Goal: Task Accomplishment & Management: Use online tool/utility

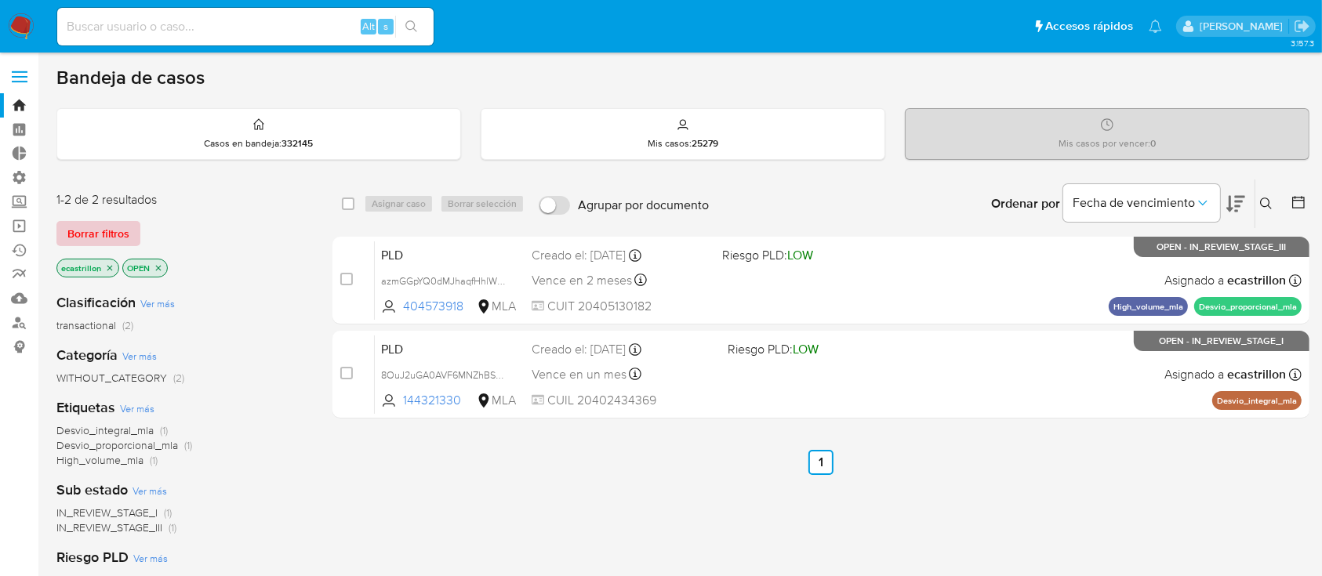
click at [62, 228] on button "Borrar filtros" at bounding box center [98, 233] width 84 height 25
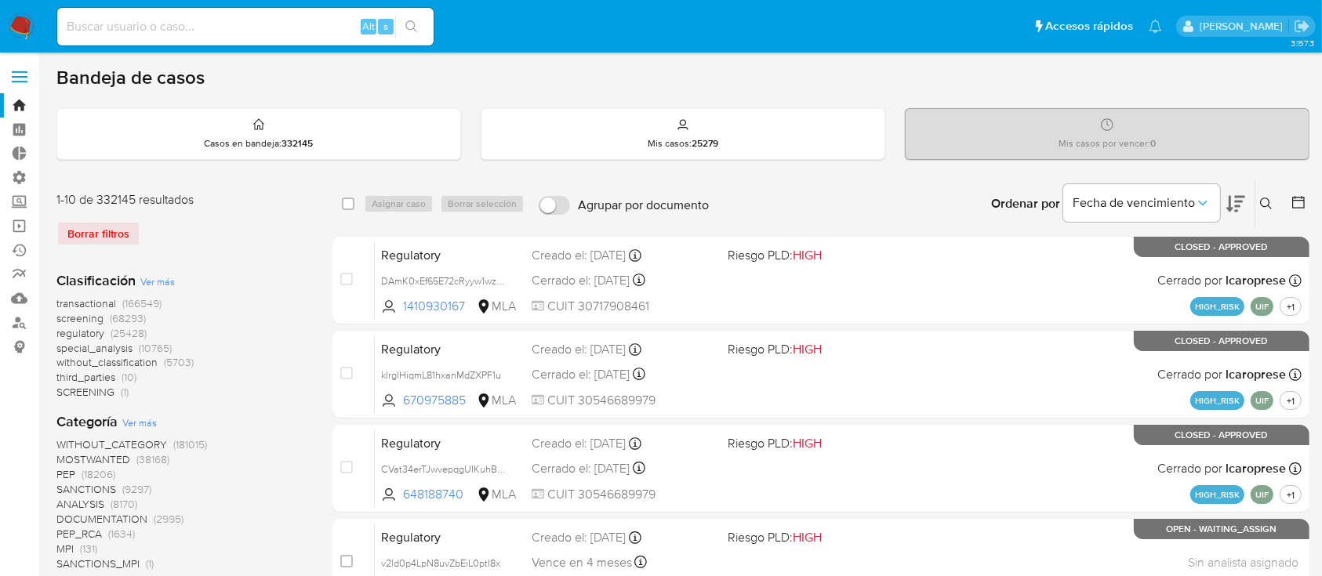
click at [1261, 198] on icon at bounding box center [1266, 204] width 13 height 13
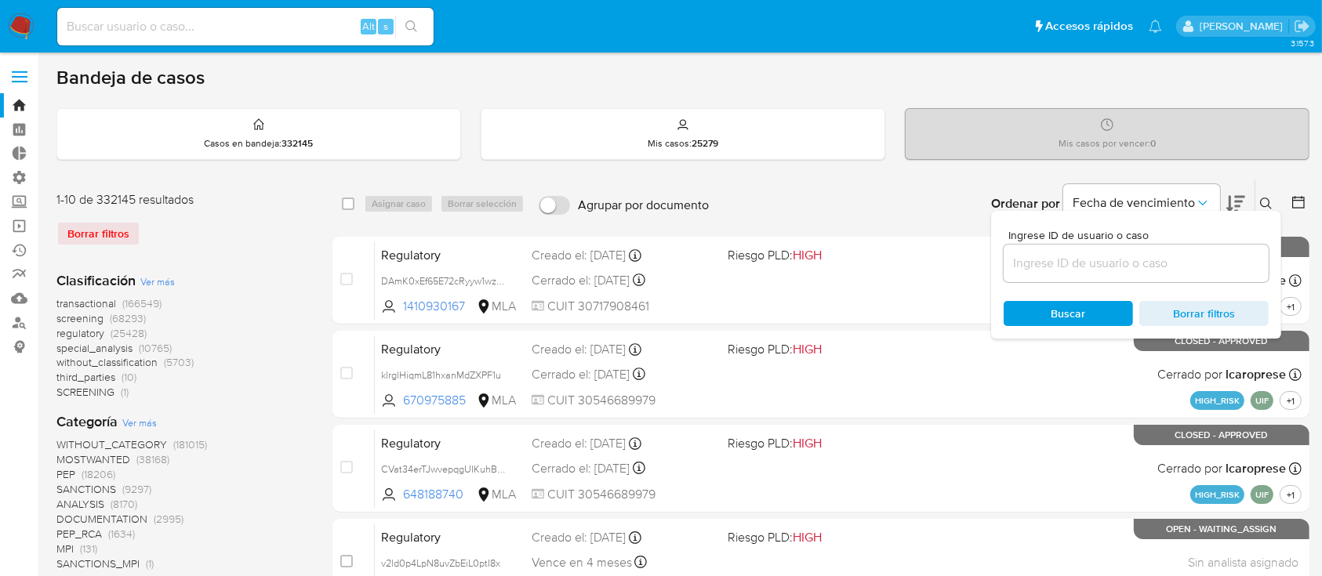
click at [1138, 259] on input at bounding box center [1136, 263] width 265 height 20
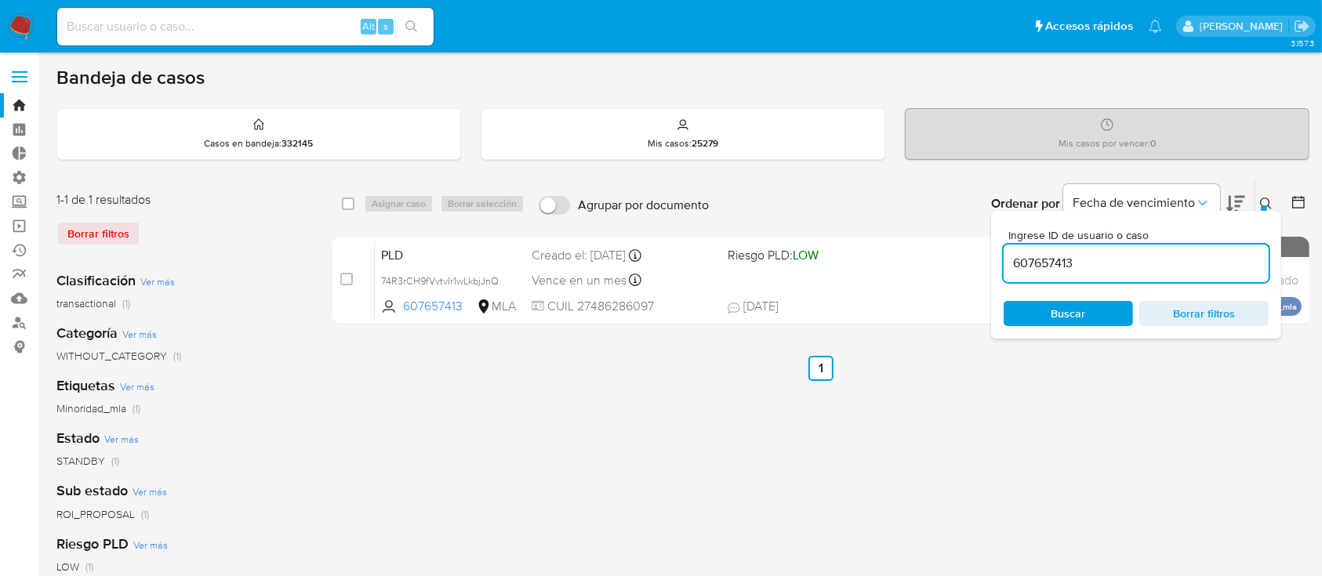
click at [1263, 200] on icon at bounding box center [1266, 204] width 13 height 13
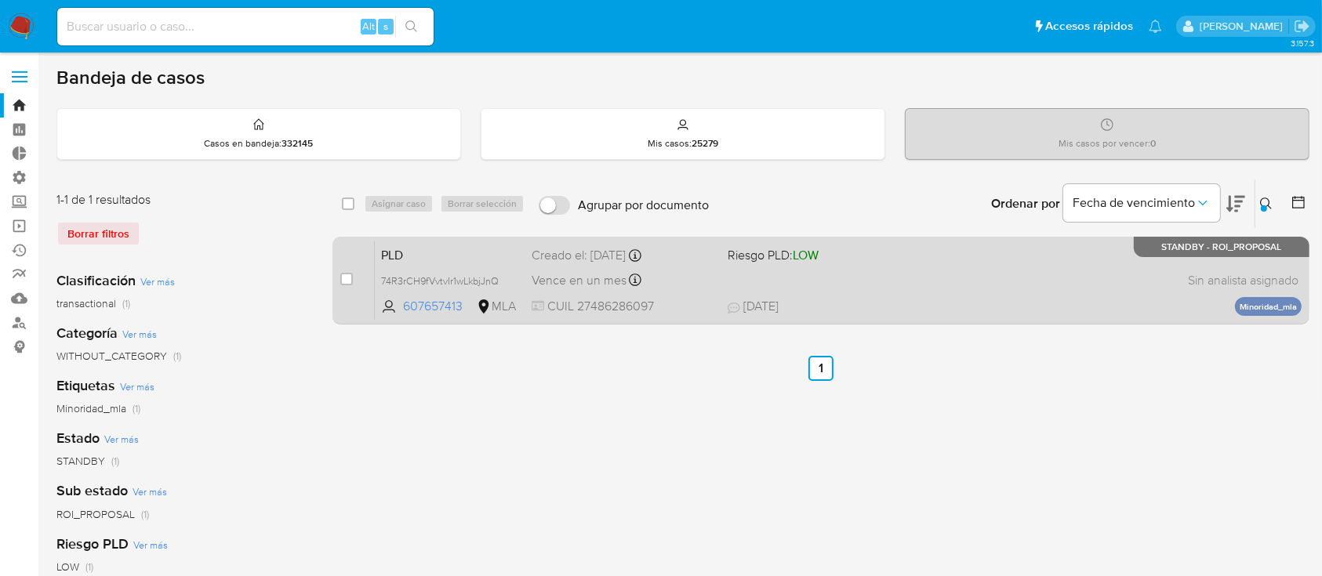
click at [906, 303] on span "18/07/2025 18/07/2025 21:14" at bounding box center [917, 306] width 379 height 17
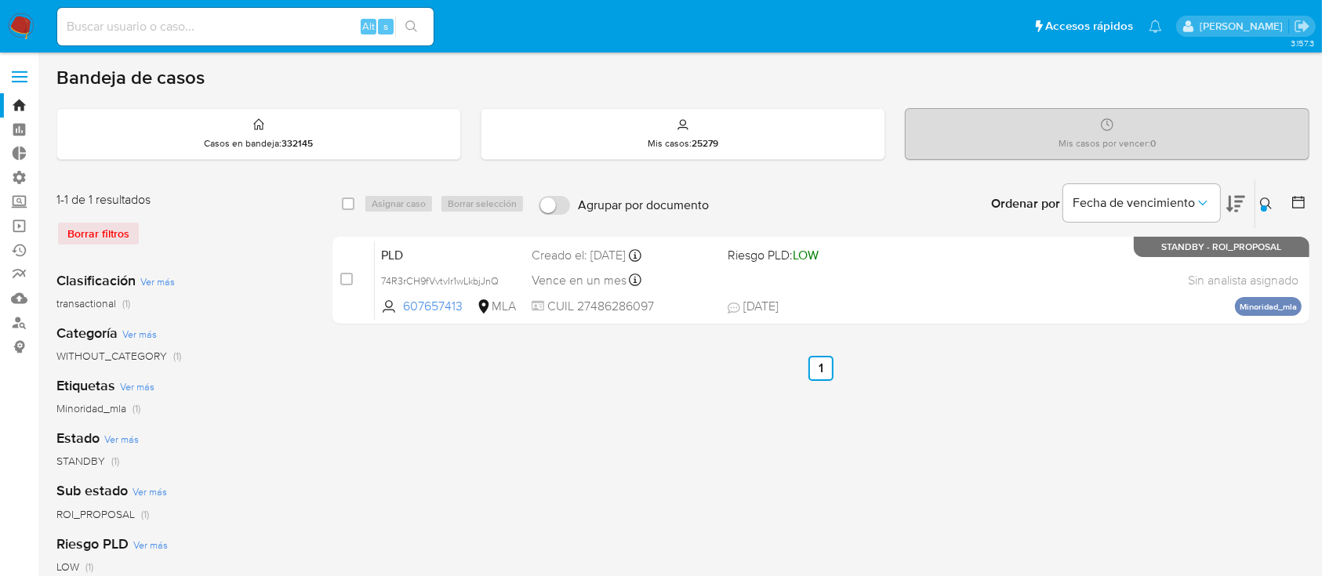
click at [1276, 204] on button at bounding box center [1268, 203] width 26 height 19
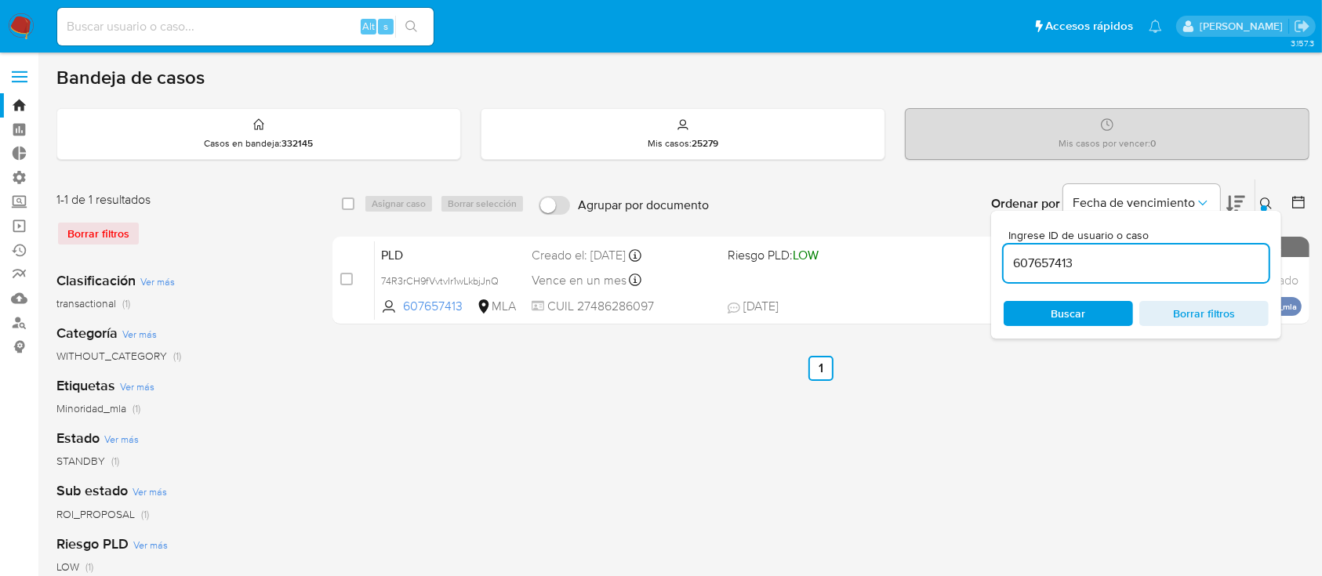
click at [1211, 256] on input "607657413" at bounding box center [1136, 263] width 265 height 20
type input "2118815012"
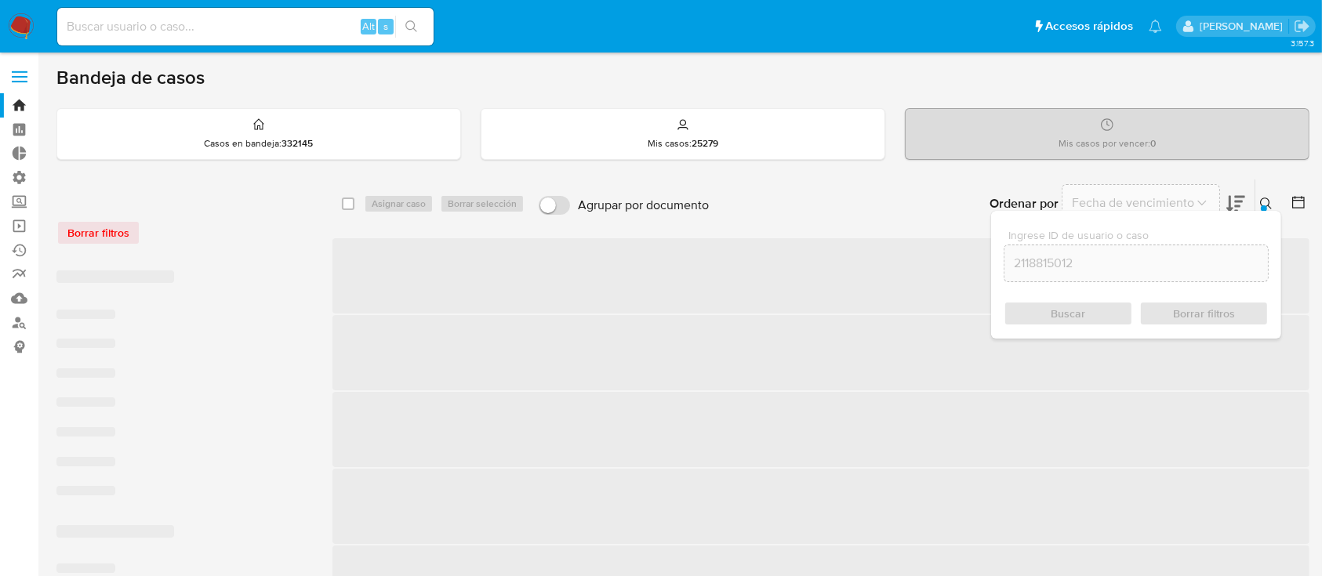
click at [1263, 198] on icon at bounding box center [1266, 204] width 13 height 13
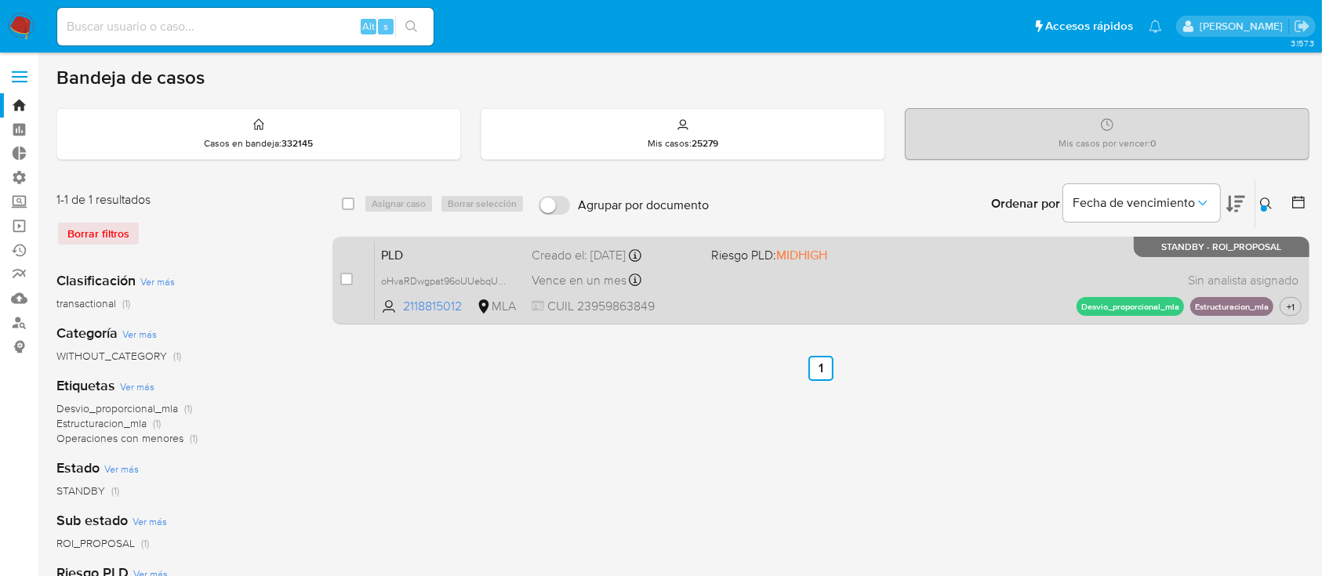
click at [996, 278] on div "PLD oHvaRDwgpat96oUUebqU2r0K 2118815012 MLA Riesgo PLD: MIDHIGH Creado el: 12/0…" at bounding box center [838, 280] width 927 height 79
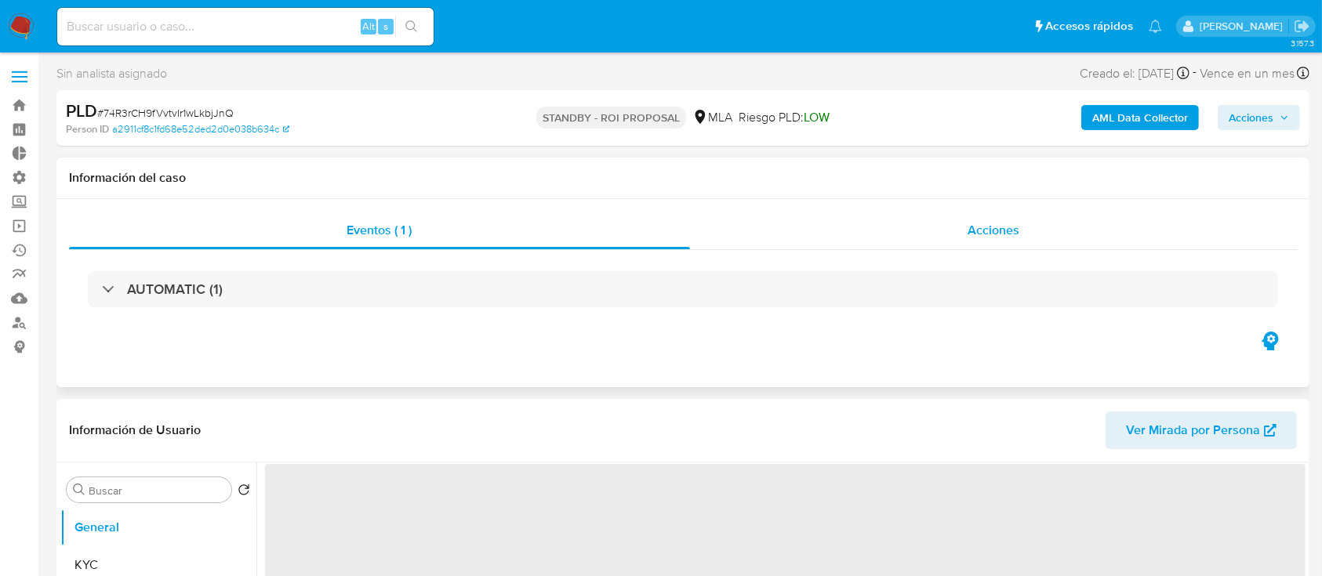
click at [960, 236] on div "Acciones" at bounding box center [994, 231] width 608 height 38
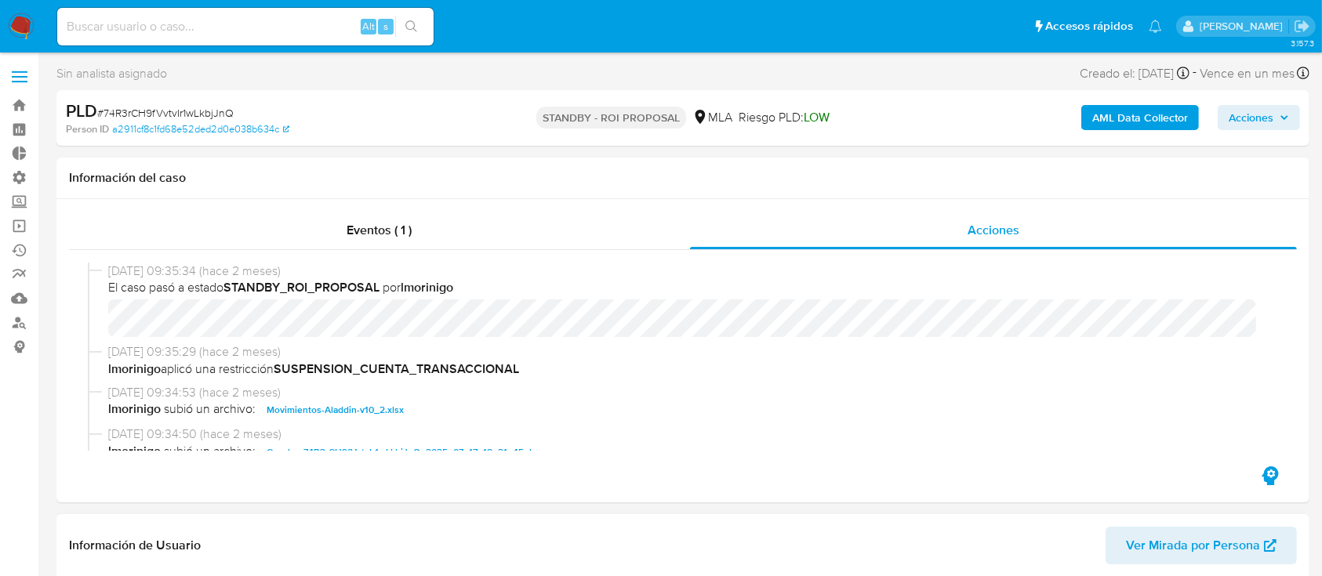
select select "10"
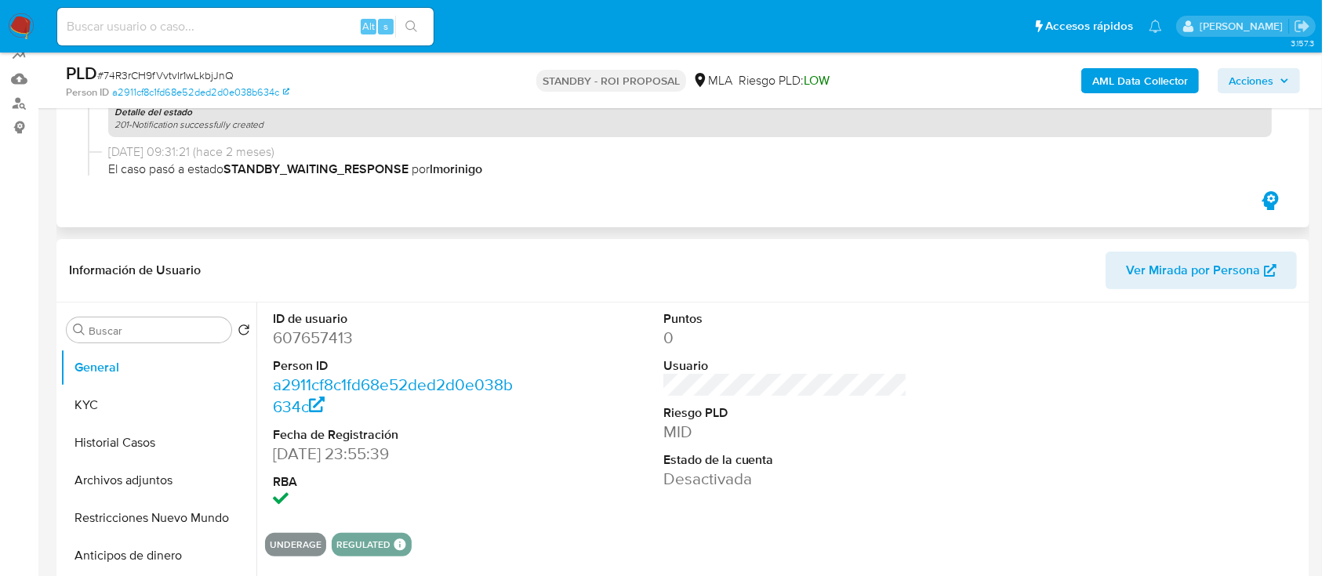
scroll to position [83, 0]
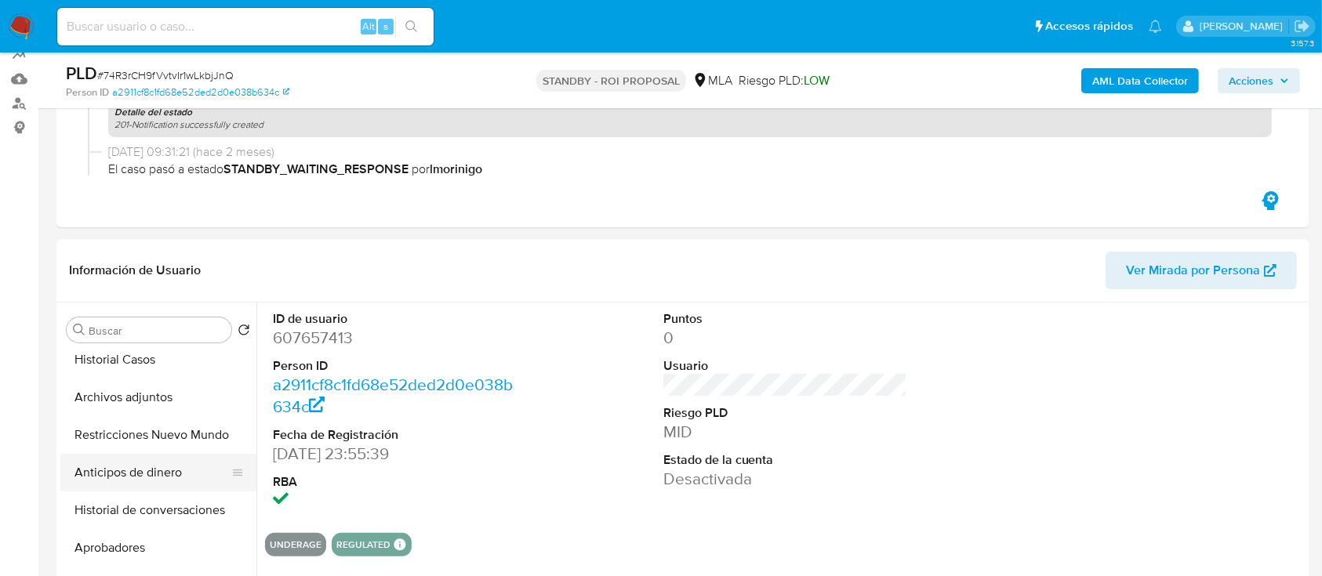
click at [144, 487] on button "Anticipos de dinero" at bounding box center [151, 473] width 183 height 38
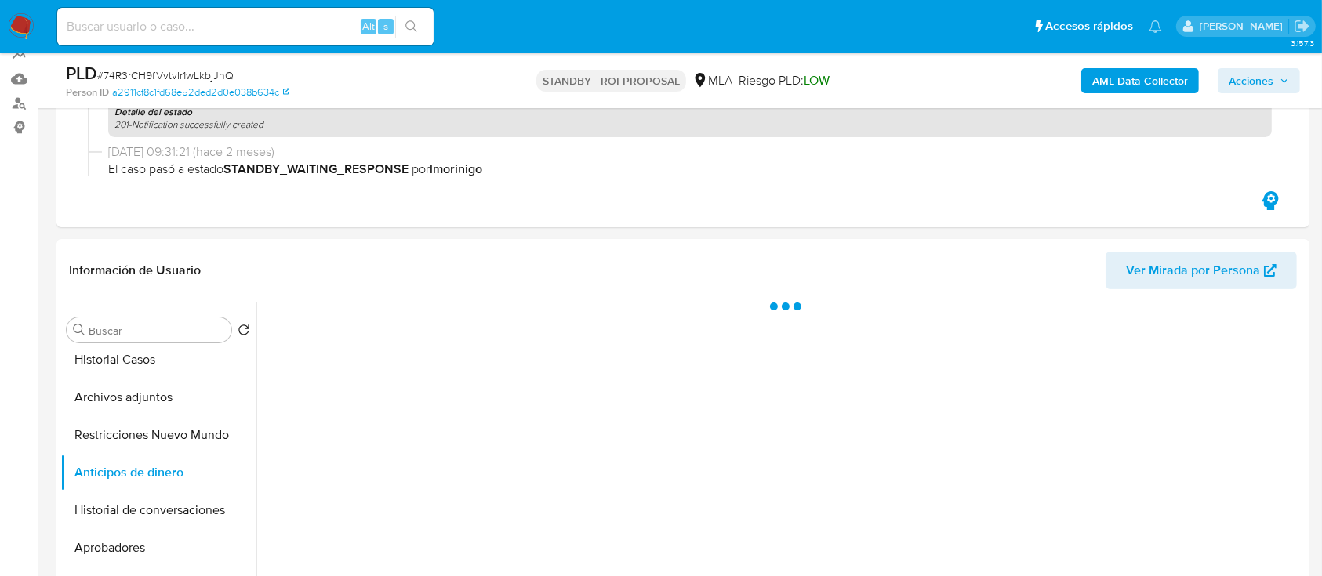
scroll to position [259, 0]
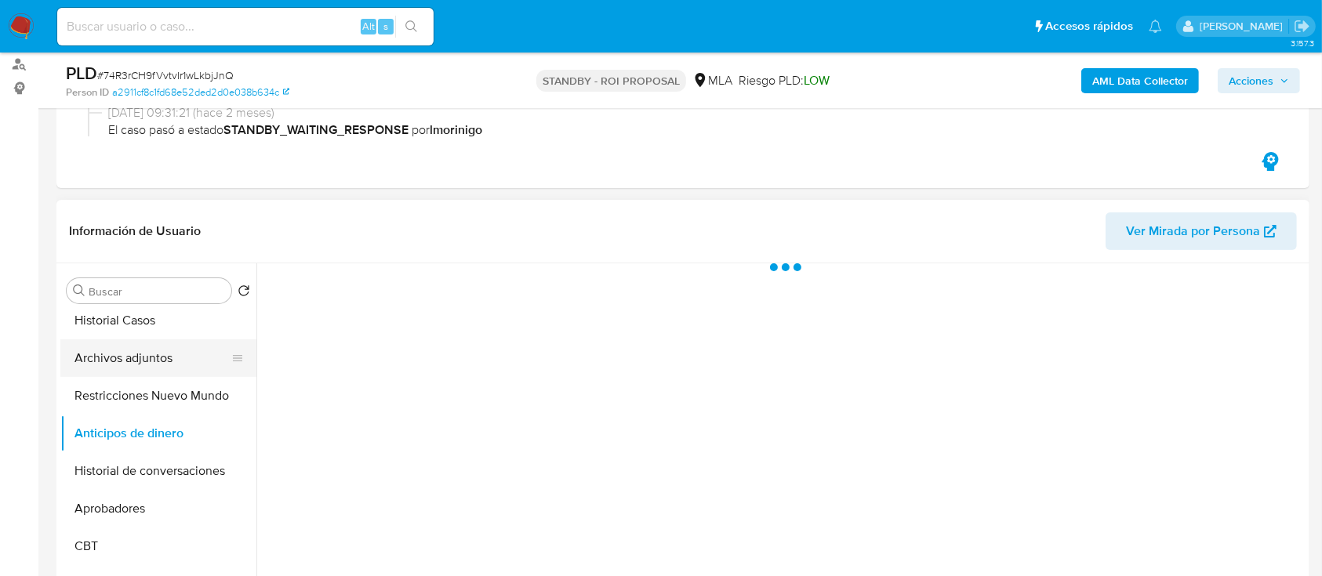
click at [133, 344] on button "Archivos adjuntos" at bounding box center [151, 359] width 183 height 38
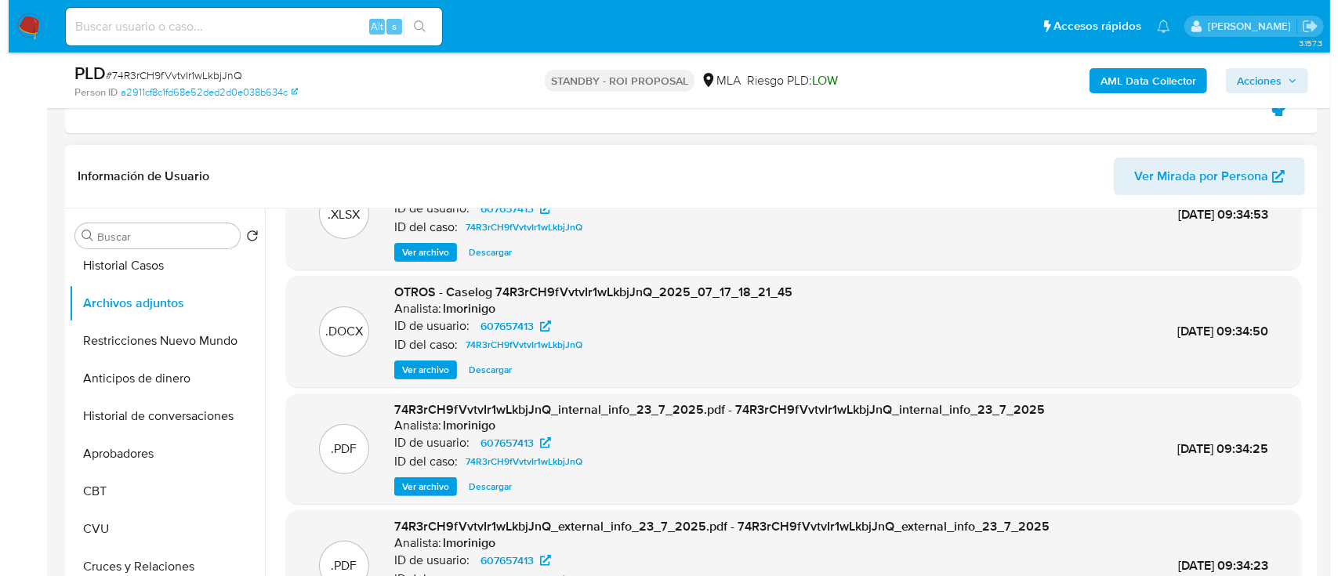
scroll to position [63, 0]
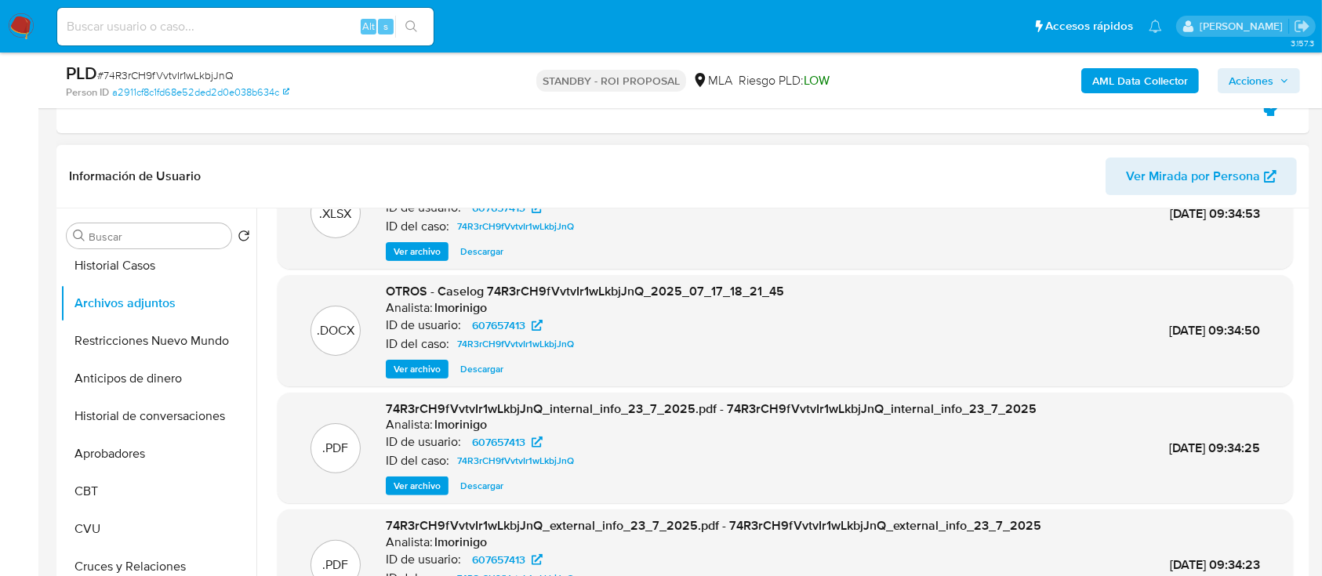
click at [418, 372] on span "Ver archivo" at bounding box center [417, 369] width 47 height 16
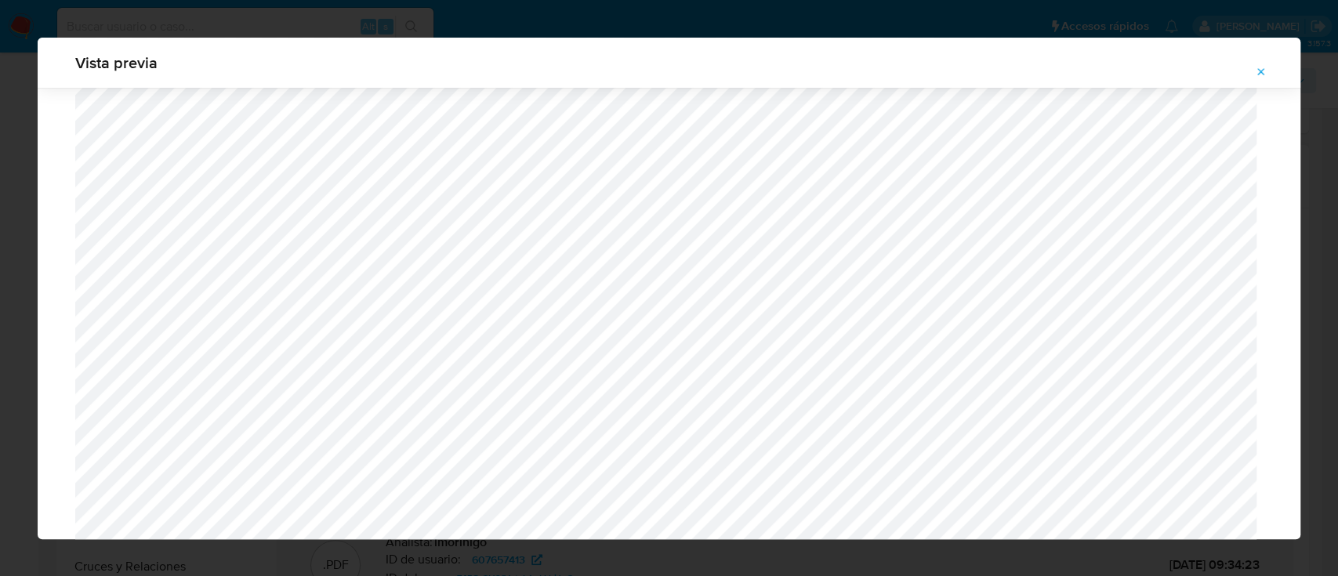
scroll to position [1333, 0]
click at [1263, 67] on icon "Attachment preview" at bounding box center [1261, 72] width 13 height 13
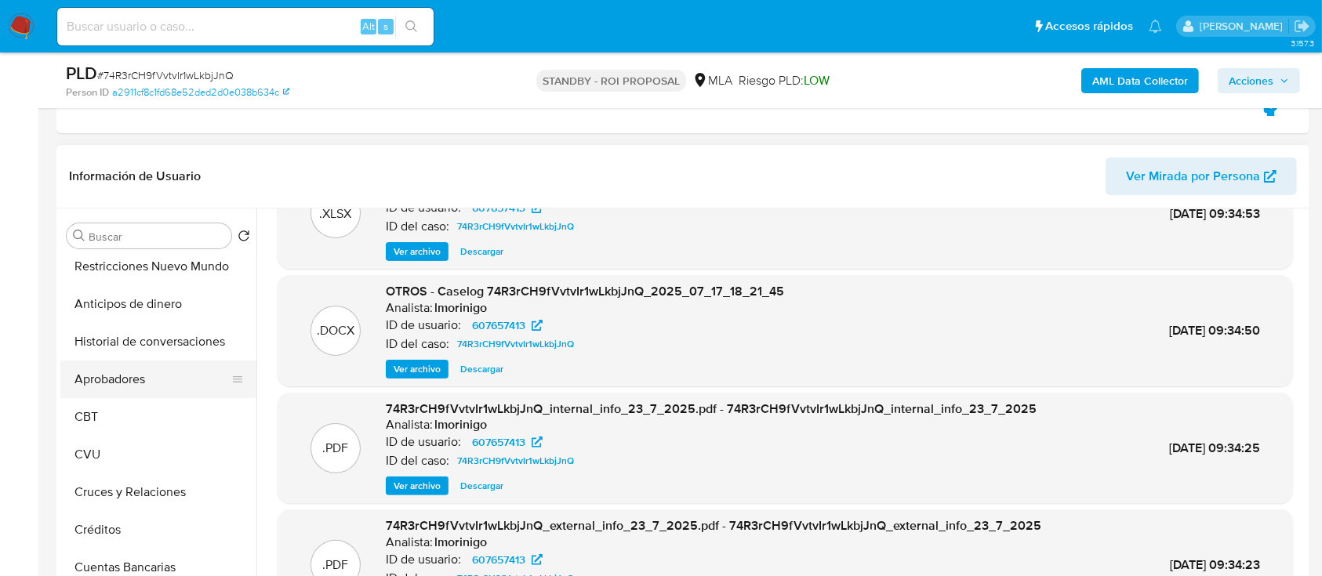
scroll to position [156, 0]
click at [122, 371] on button "Aprobadores" at bounding box center [151, 381] width 183 height 38
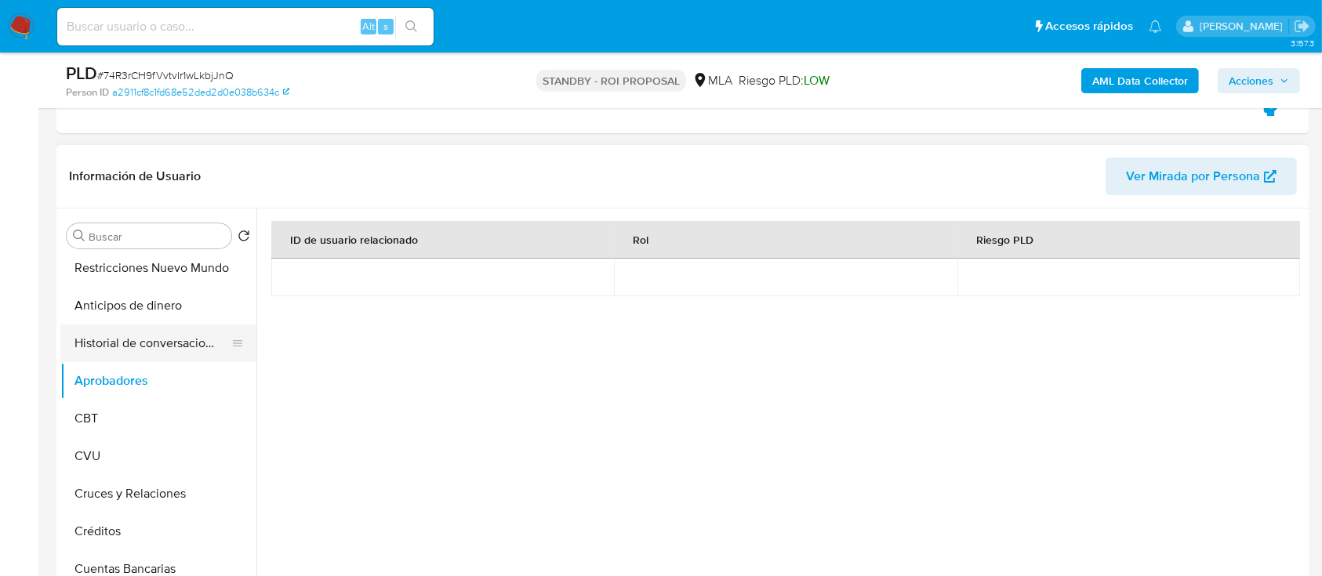
scroll to position [0, 0]
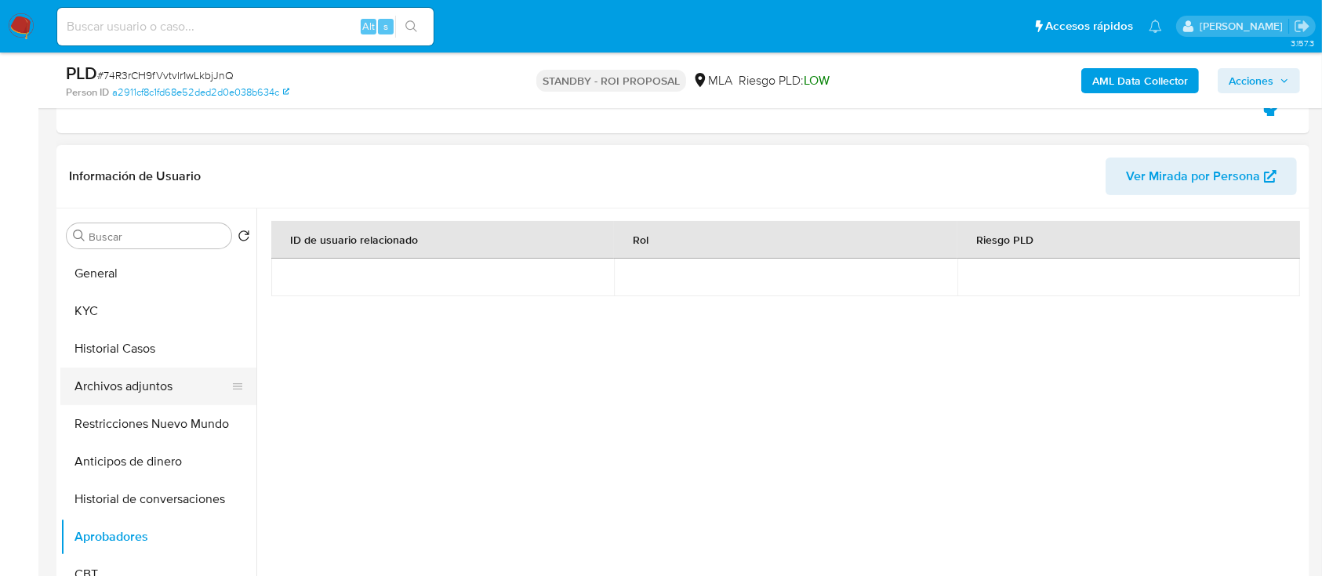
click at [140, 375] on button "Archivos adjuntos" at bounding box center [151, 387] width 183 height 38
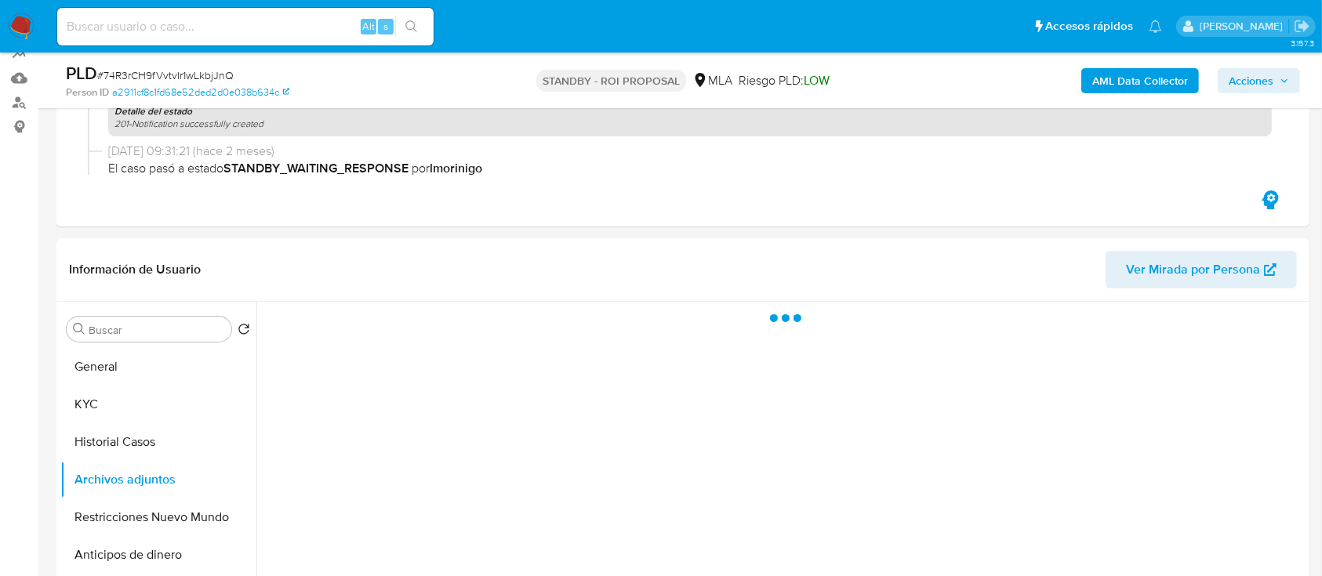
scroll to position [220, 0]
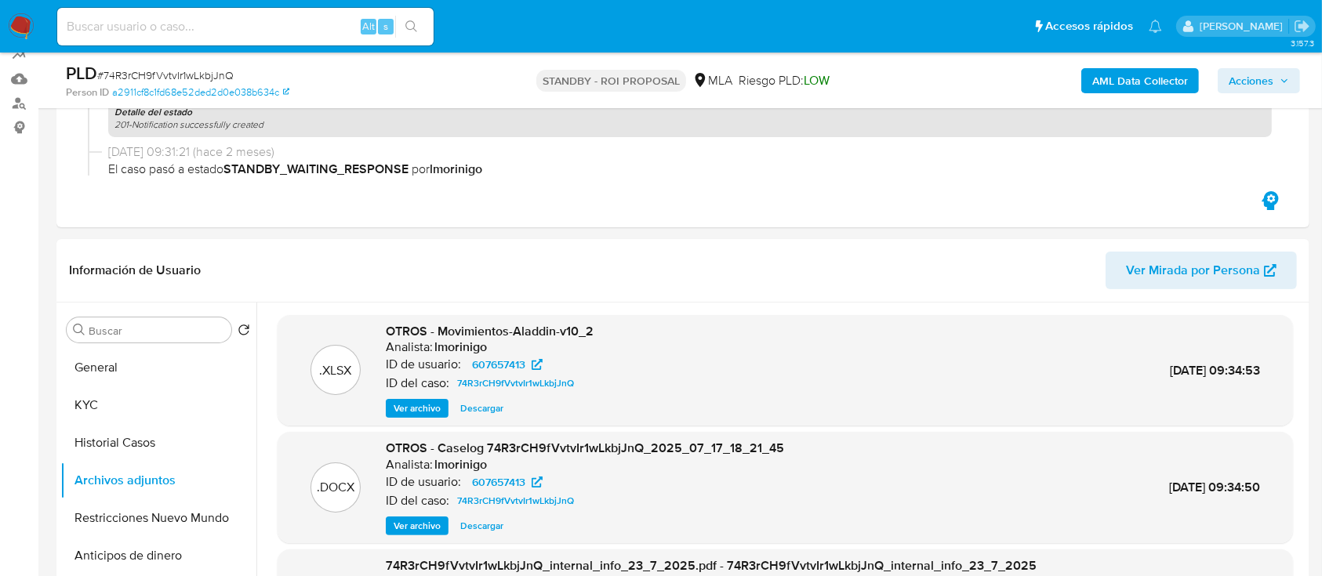
click at [470, 526] on span "Descargar" at bounding box center [481, 526] width 43 height 16
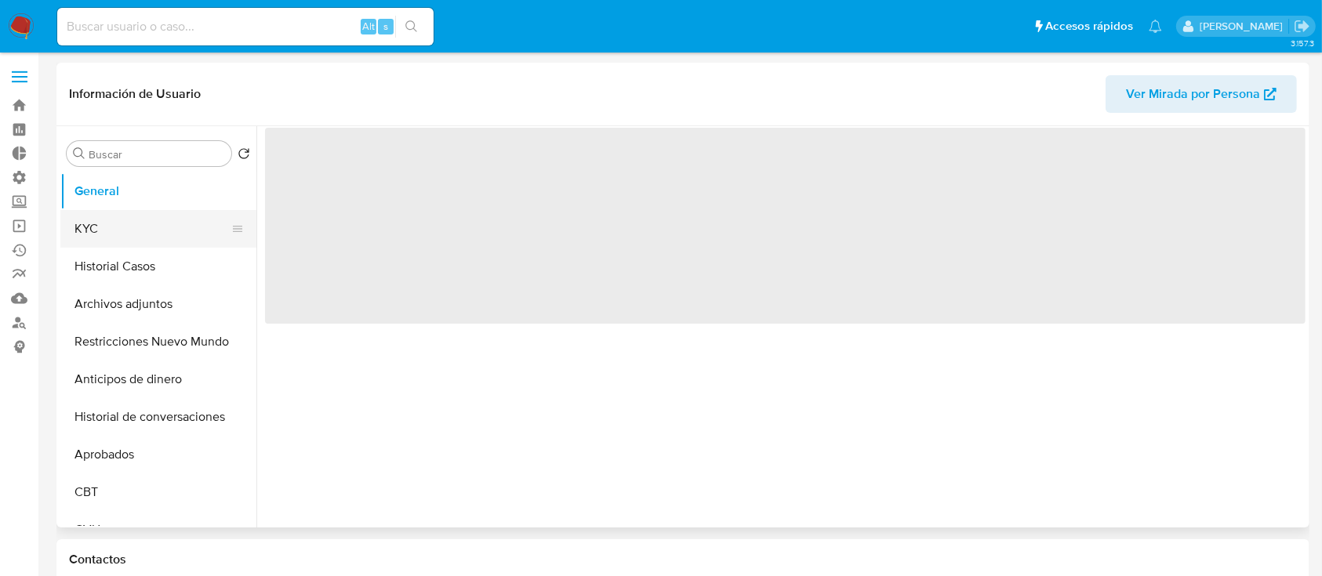
click at [122, 238] on button "KYC" at bounding box center [151, 229] width 183 height 38
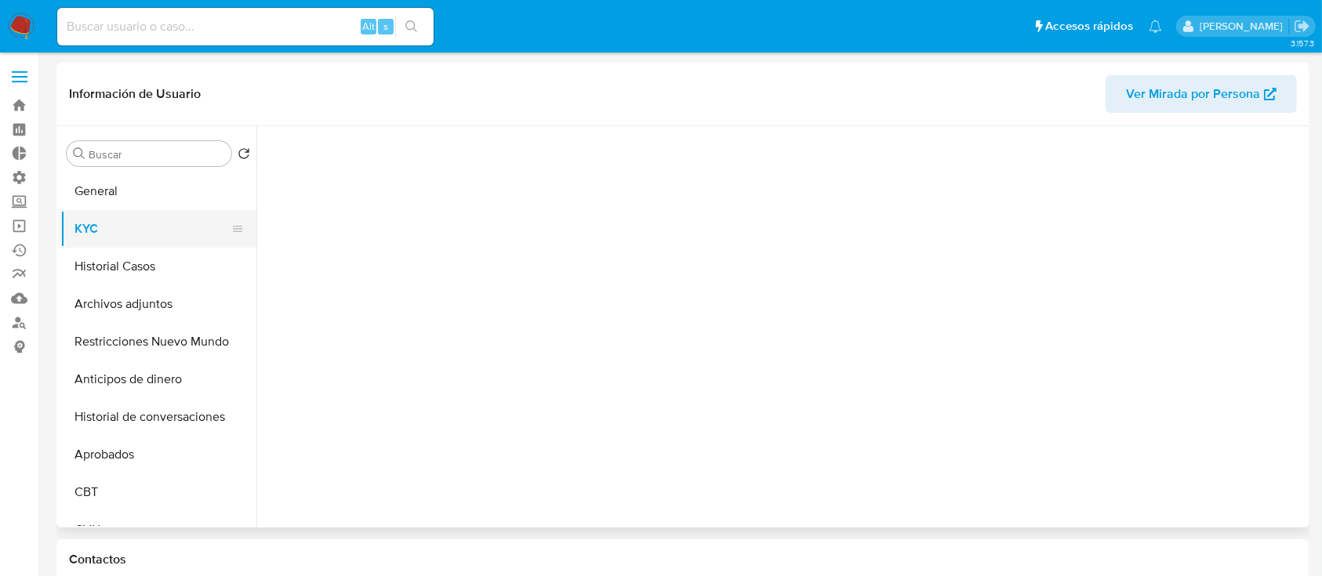
click at [132, 246] on button "KYC" at bounding box center [151, 229] width 183 height 38
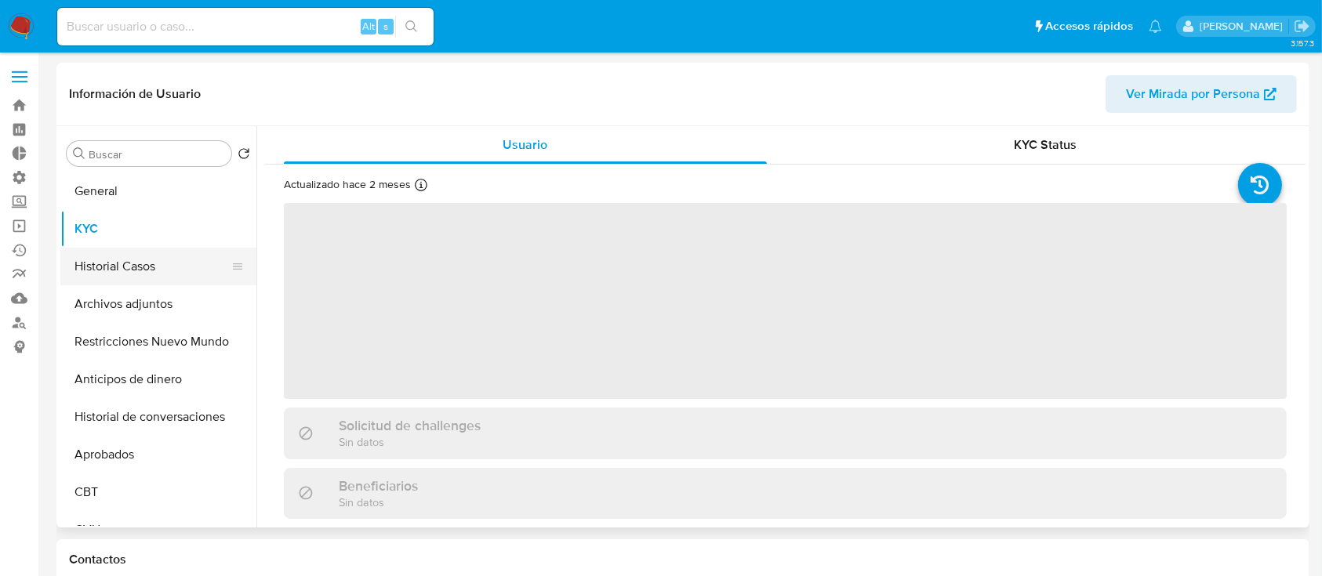
click at [136, 257] on button "Historial Casos" at bounding box center [151, 267] width 183 height 38
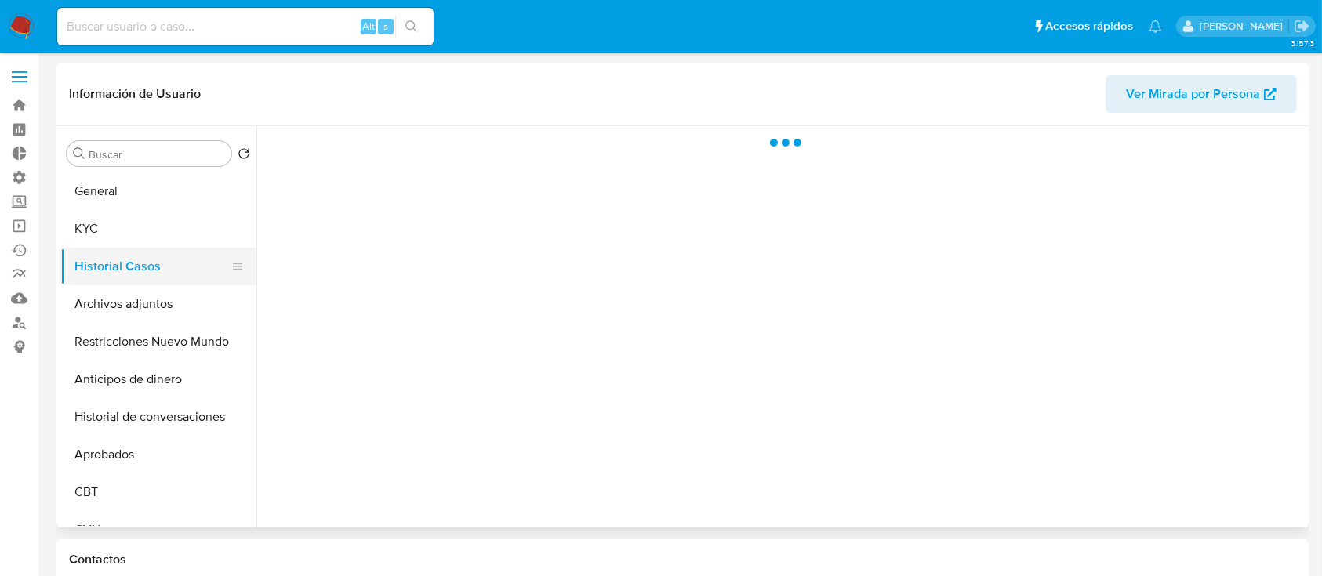
select select "10"
click at [136, 257] on button "Historial Casos" at bounding box center [151, 267] width 183 height 38
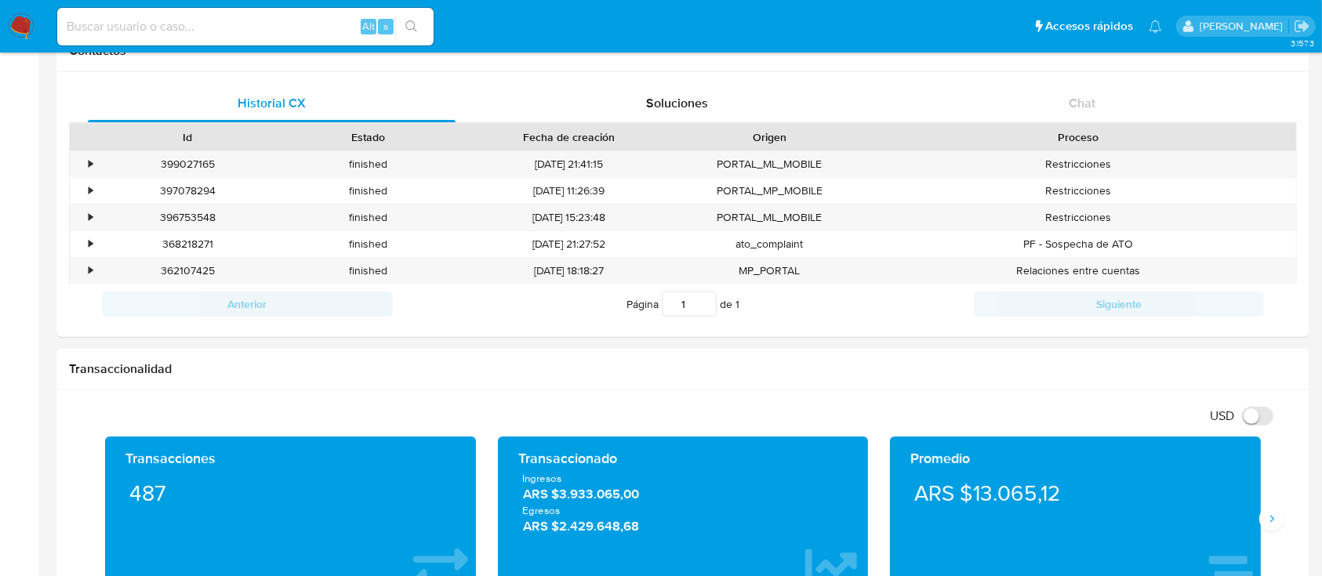
scroll to position [508, 0]
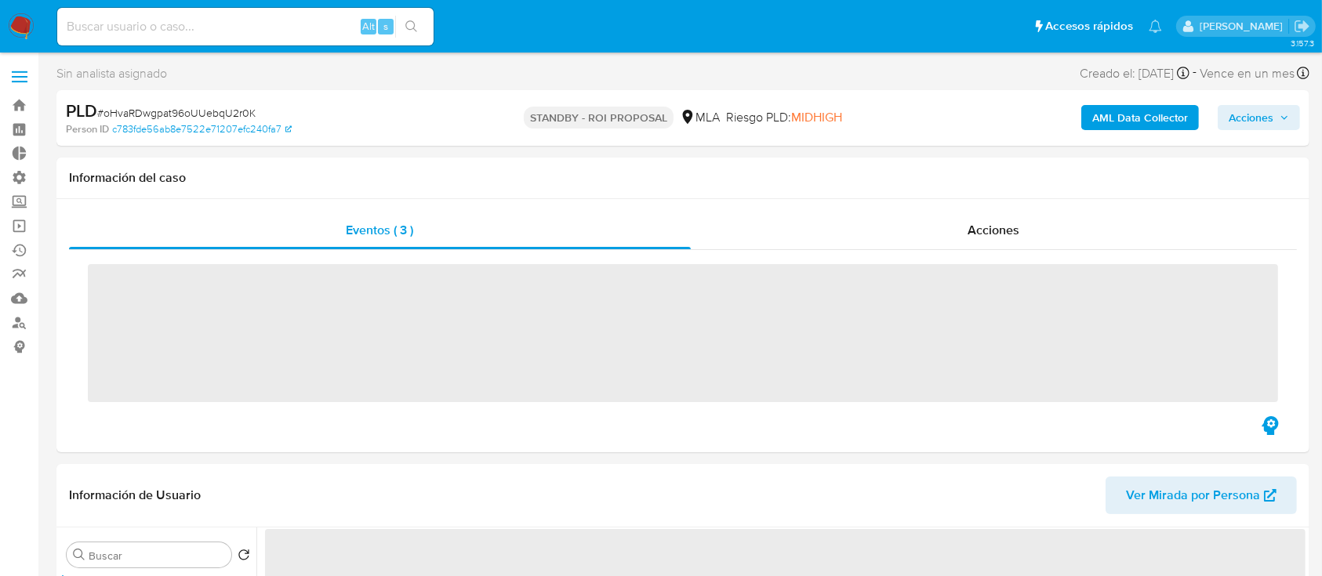
click at [947, 240] on div "Acciones" at bounding box center [994, 231] width 606 height 38
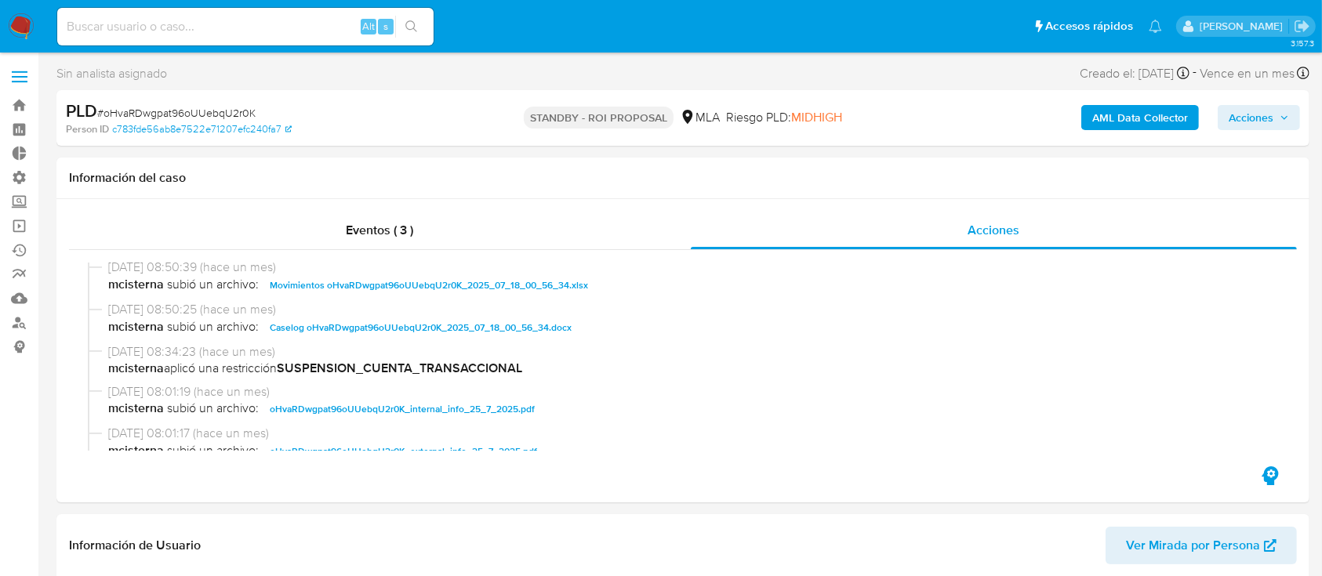
select select "10"
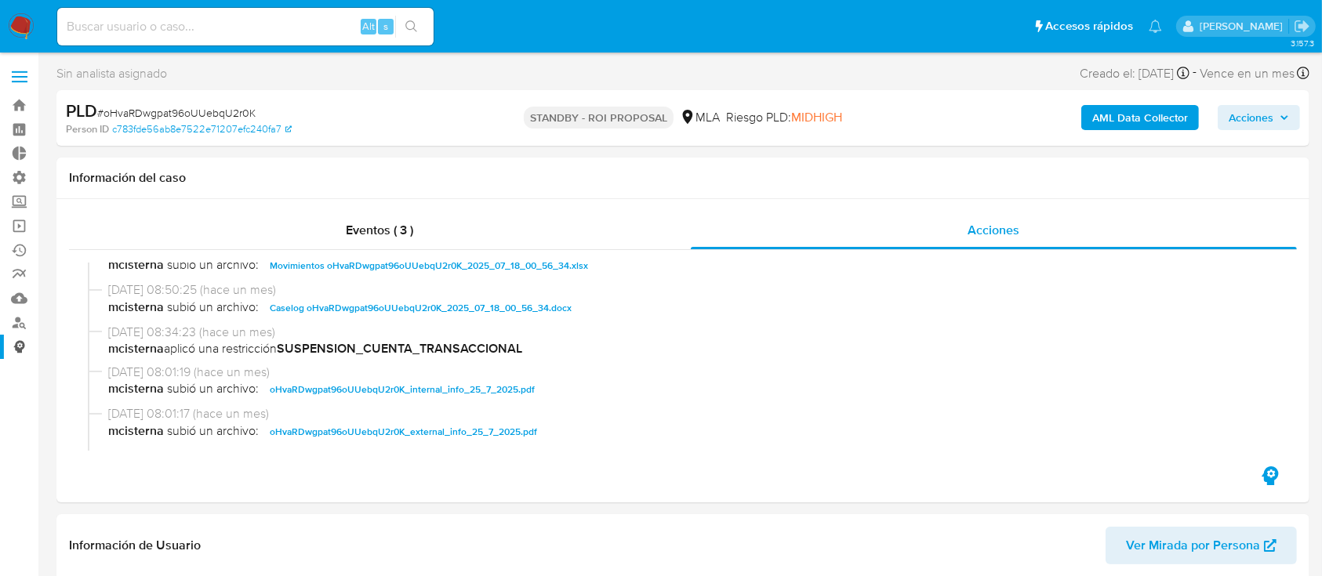
scroll to position [209, 0]
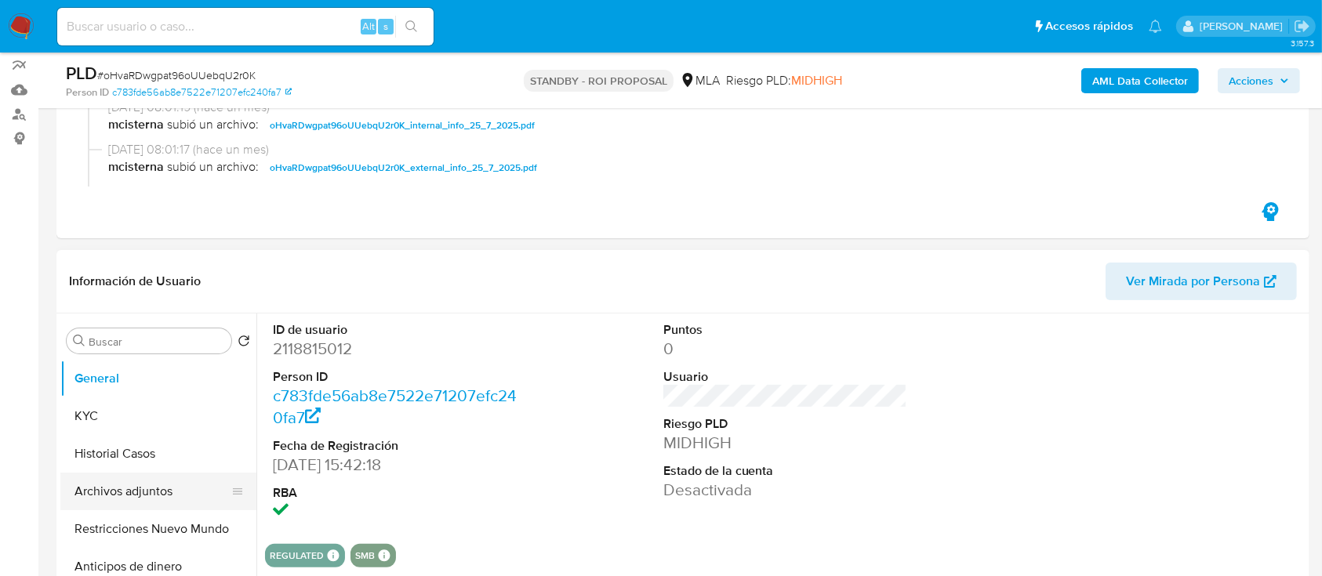
click at [91, 499] on button "Archivos adjuntos" at bounding box center [151, 492] width 183 height 38
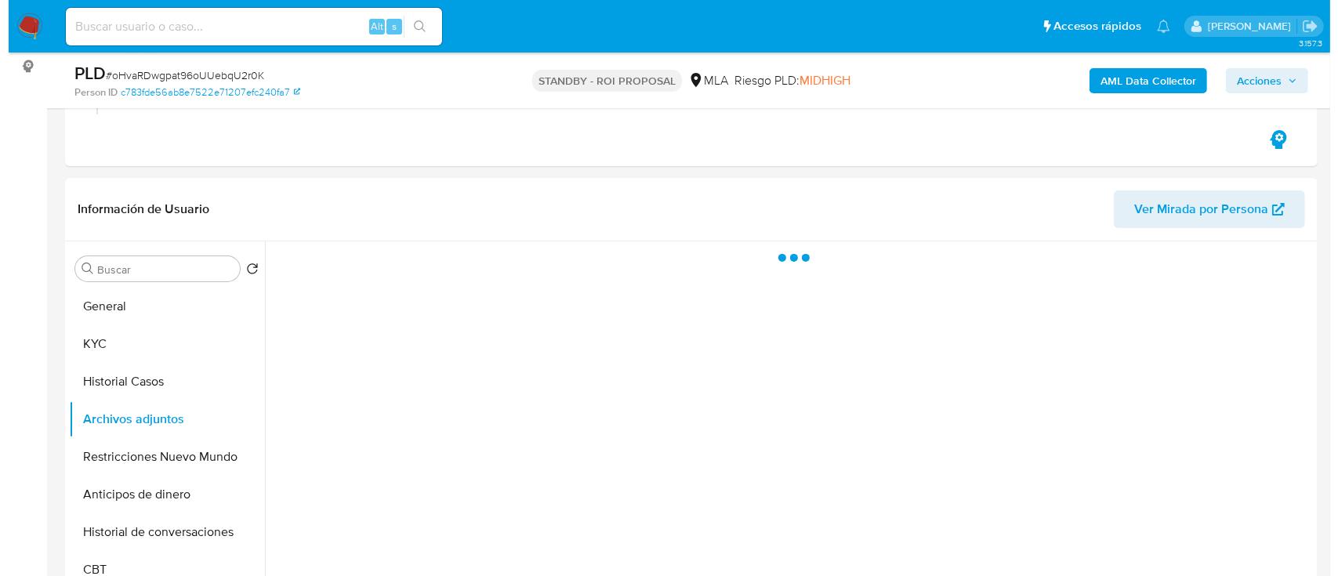
scroll to position [314, 0]
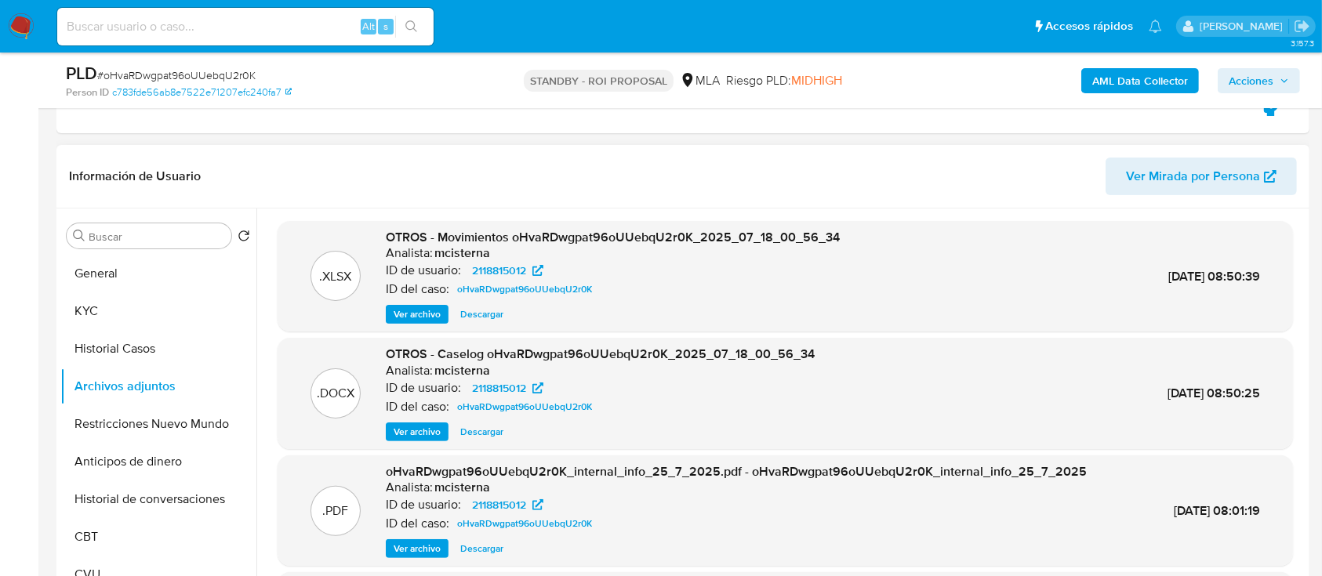
click at [432, 427] on span "Ver archivo" at bounding box center [417, 432] width 47 height 16
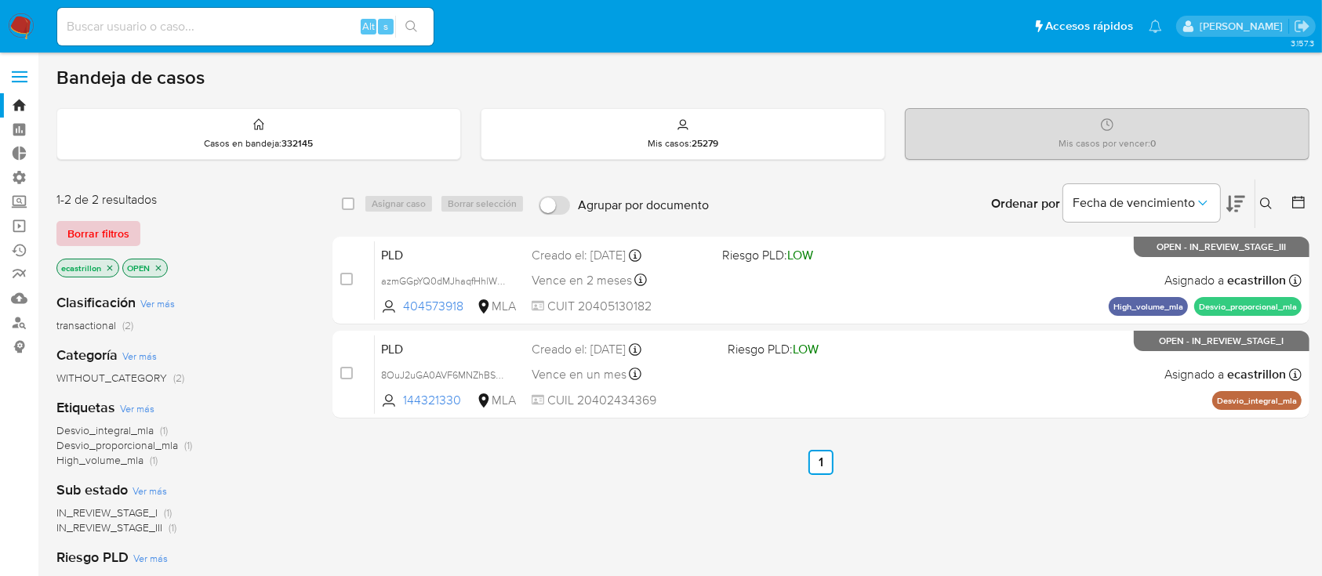
click at [111, 234] on span "Borrar filtros" at bounding box center [98, 234] width 62 height 22
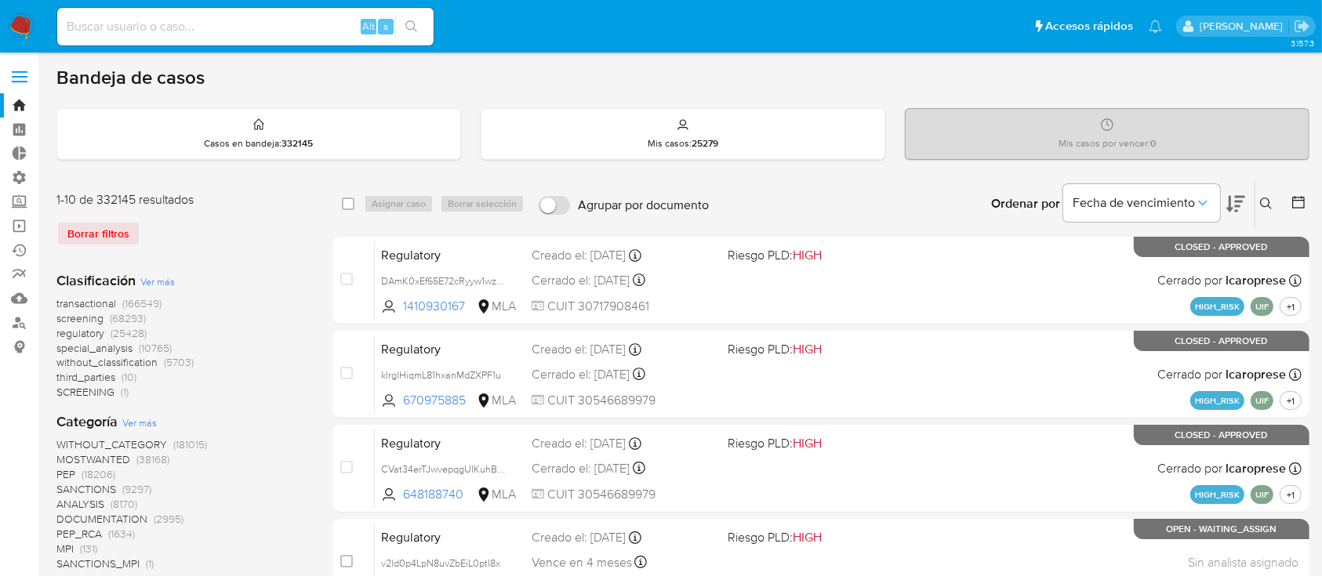
scroll to position [209, 0]
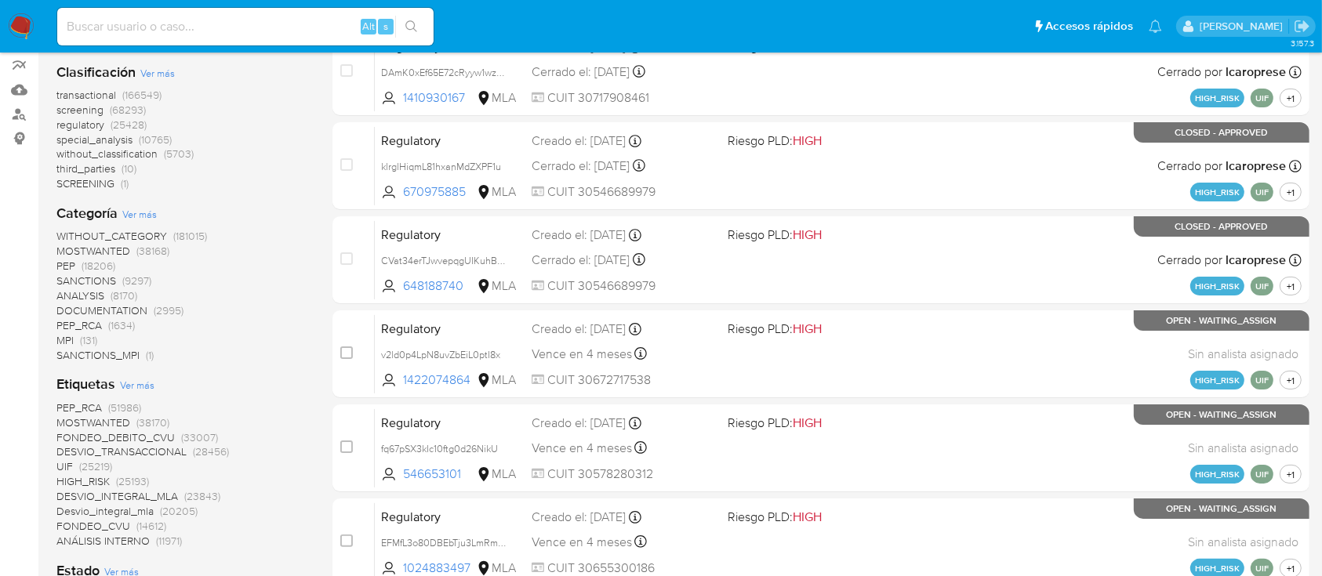
click at [79, 93] on span "transactional" at bounding box center [86, 95] width 60 height 16
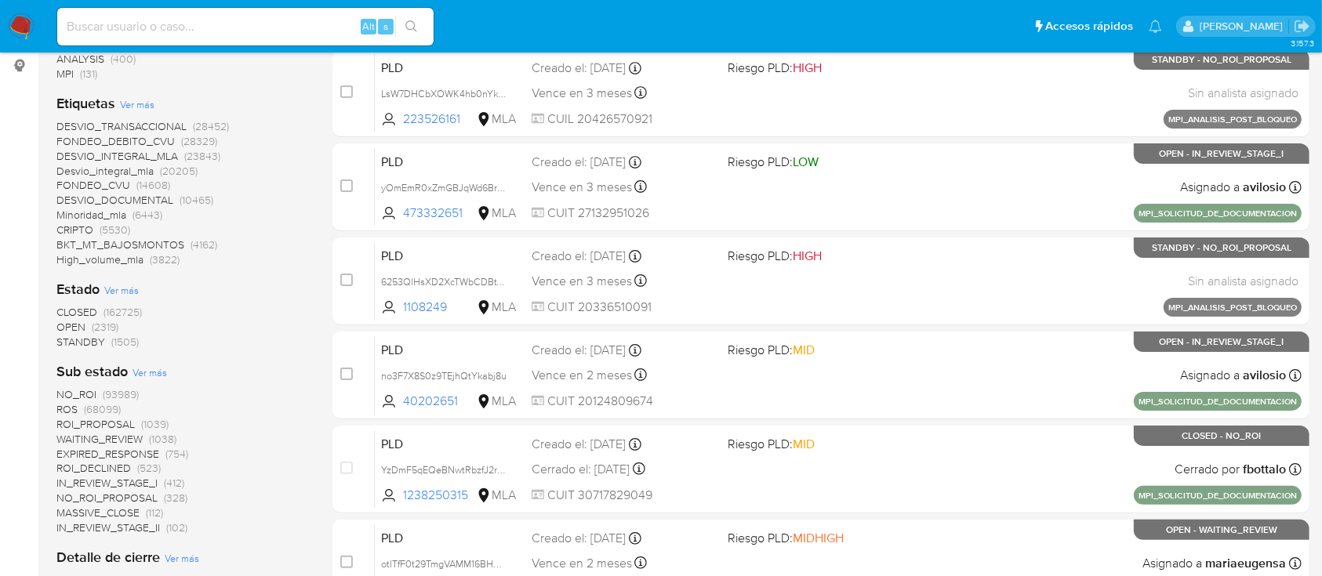
scroll to position [314, 0]
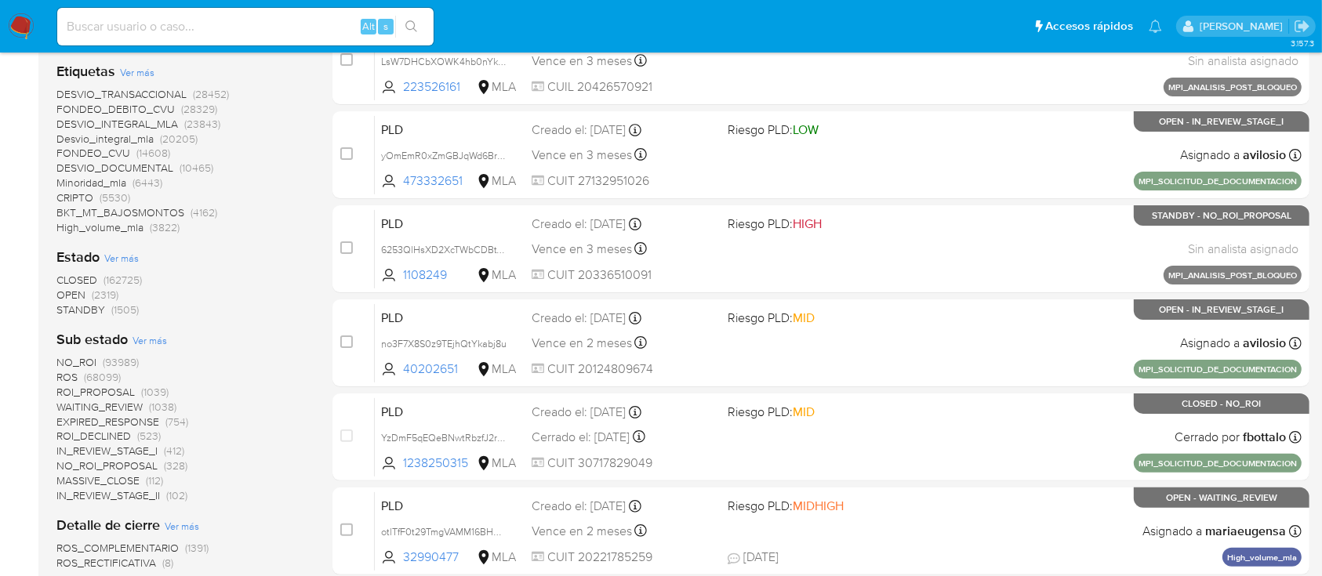
click at [94, 293] on span "(2319)" at bounding box center [105, 295] width 27 height 16
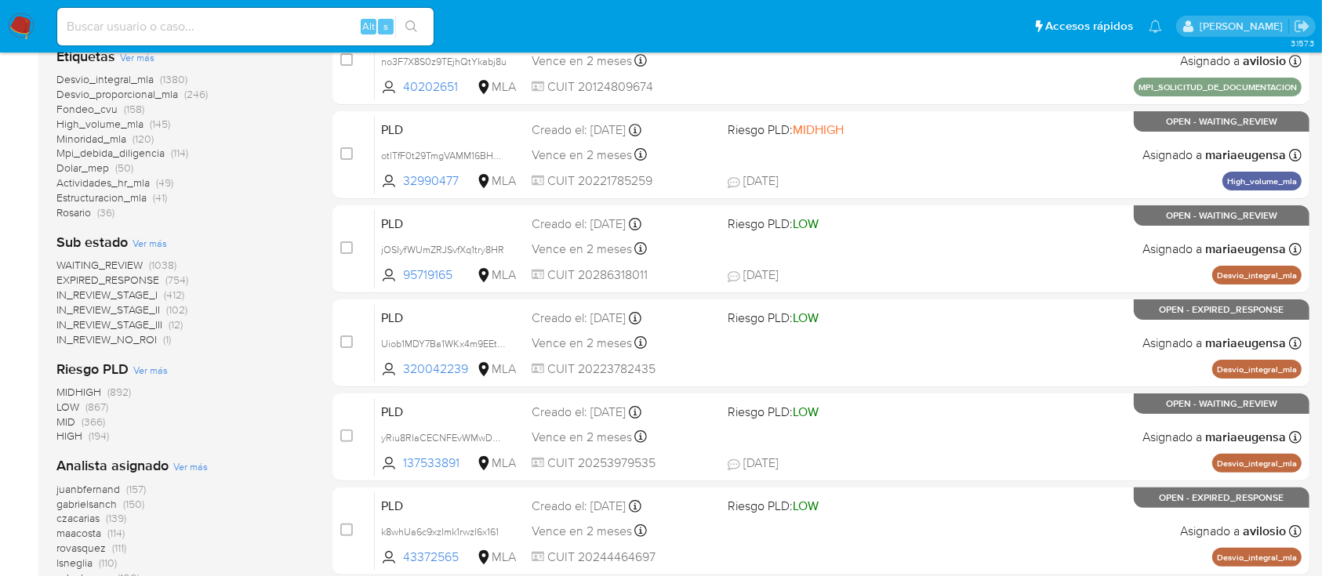
scroll to position [522, 0]
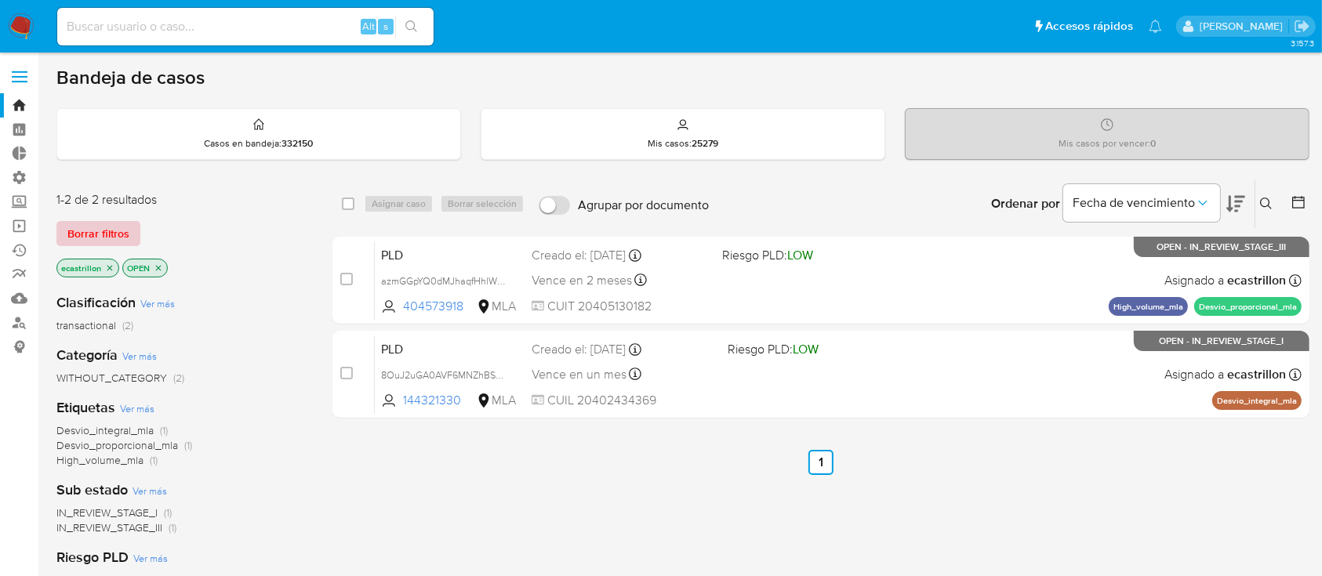
click at [74, 243] on span "Borrar filtros" at bounding box center [98, 234] width 62 height 22
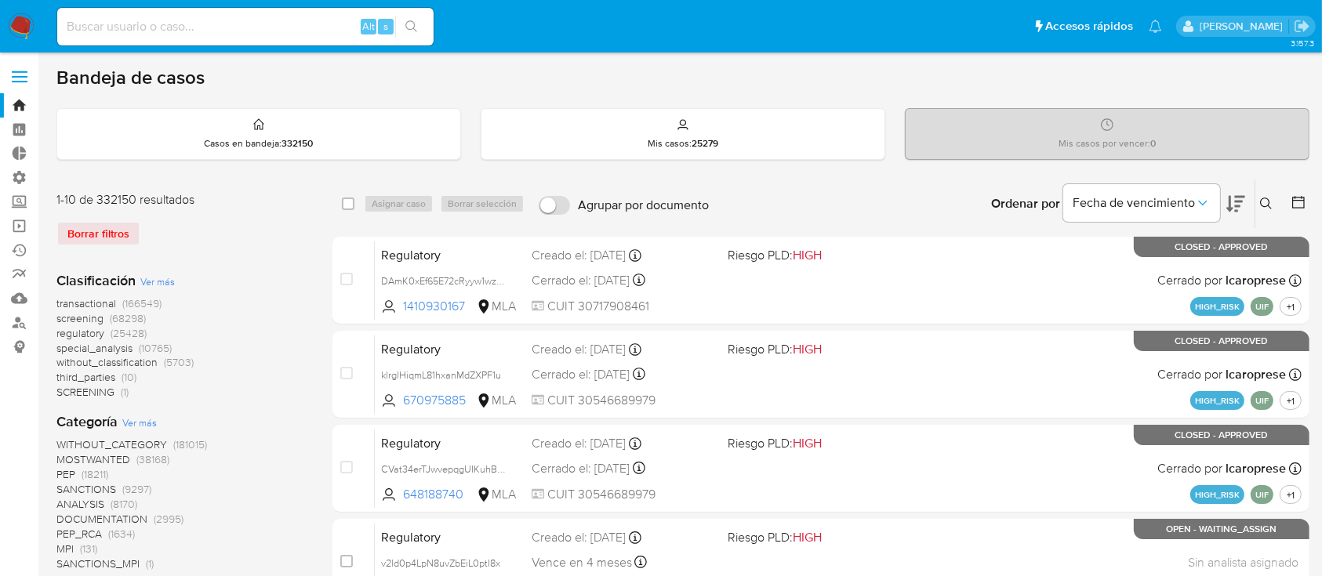
click at [328, 22] on input at bounding box center [245, 26] width 376 height 20
paste input "prHbS6RYSv6ayvrOpwq7033Q"
type input "prHbS6RYSv6ayvrOpwq7033Q"
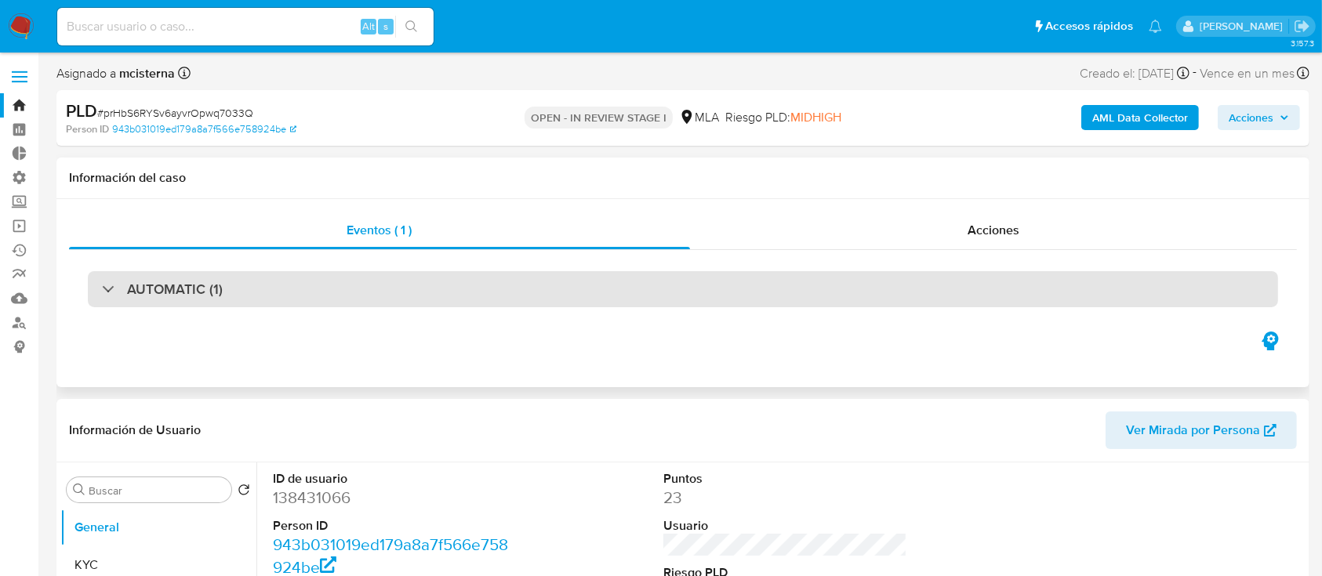
select select "10"
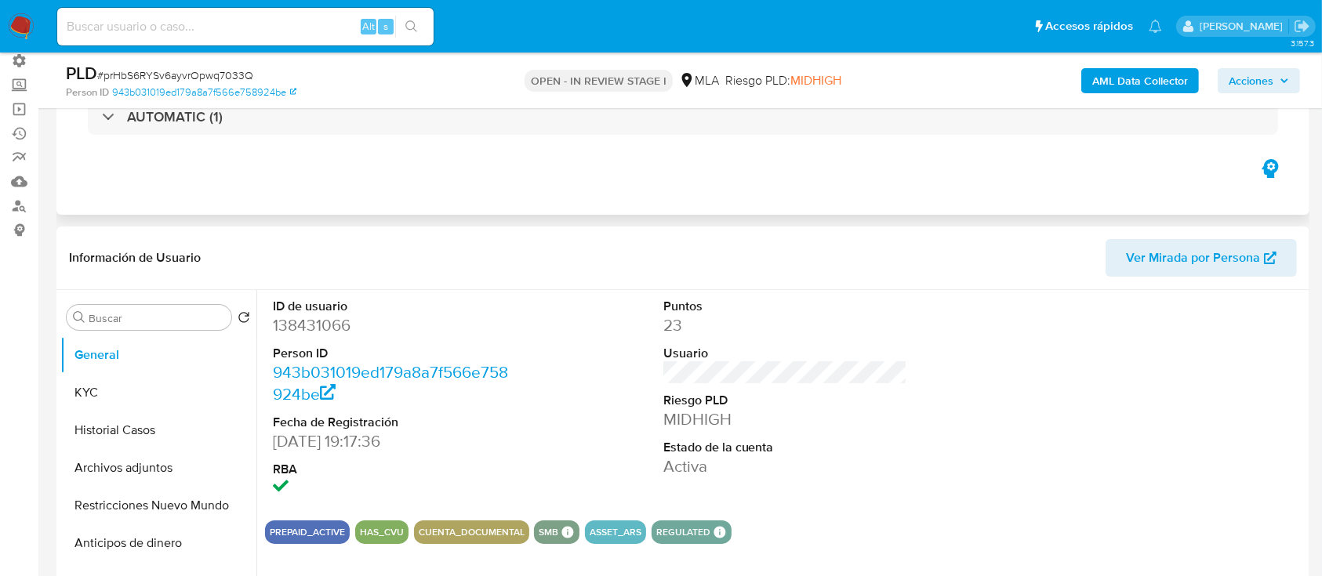
scroll to position [118, 0]
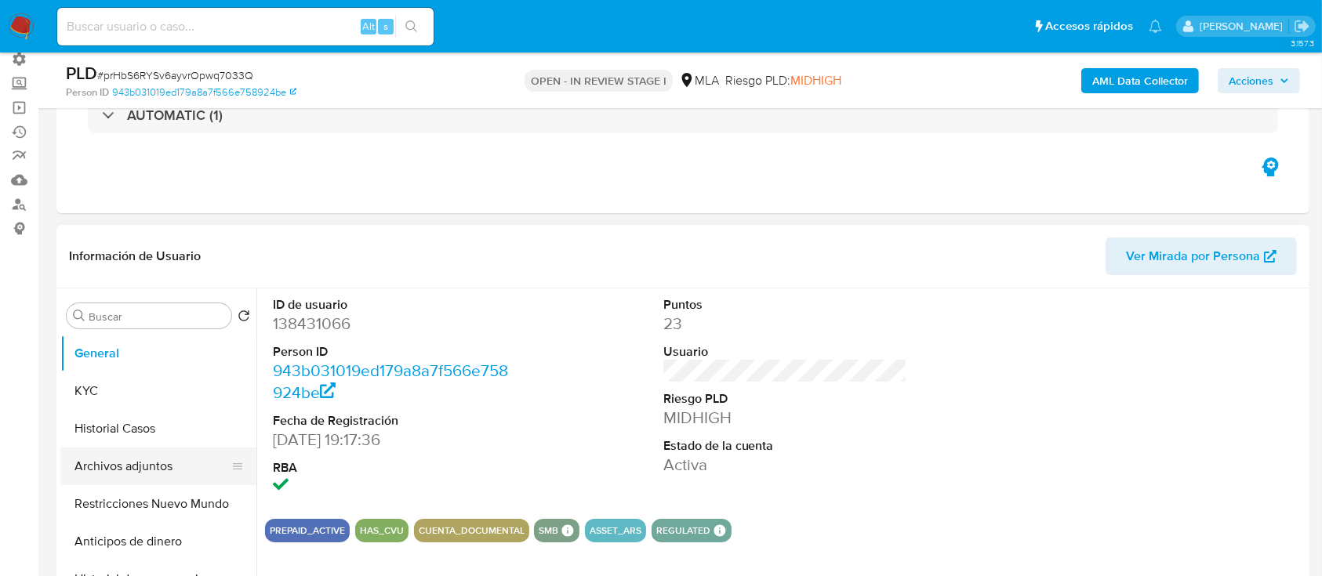
click at [113, 448] on button "Archivos adjuntos" at bounding box center [151, 467] width 183 height 38
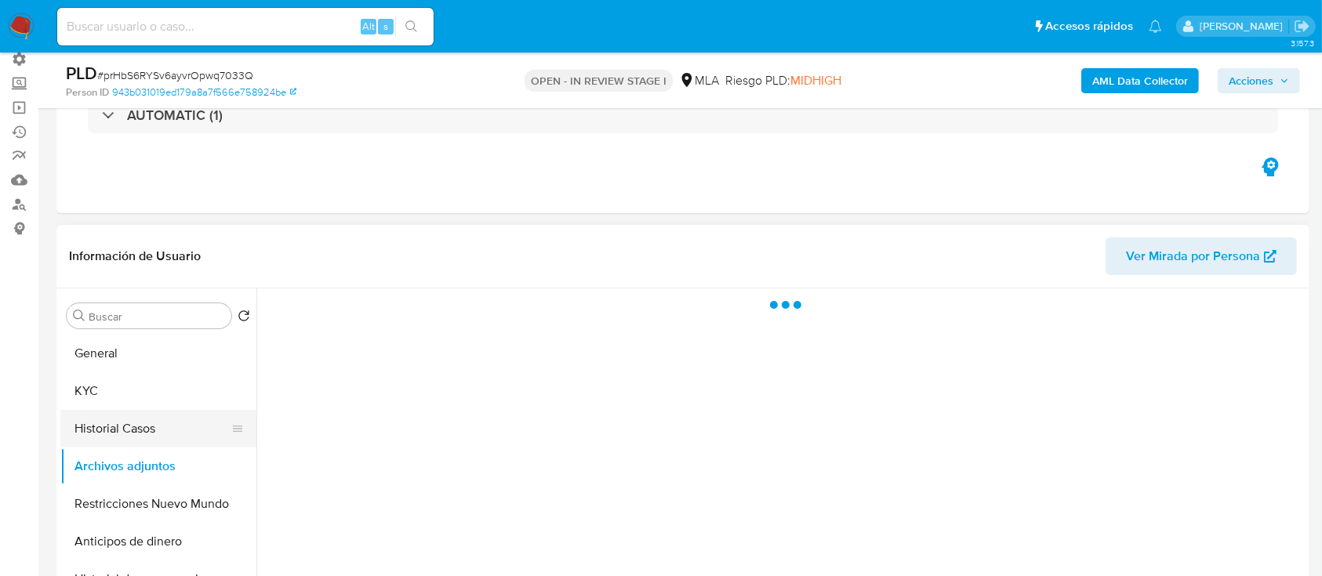
click at [113, 445] on button "Historial Casos" at bounding box center [151, 429] width 183 height 38
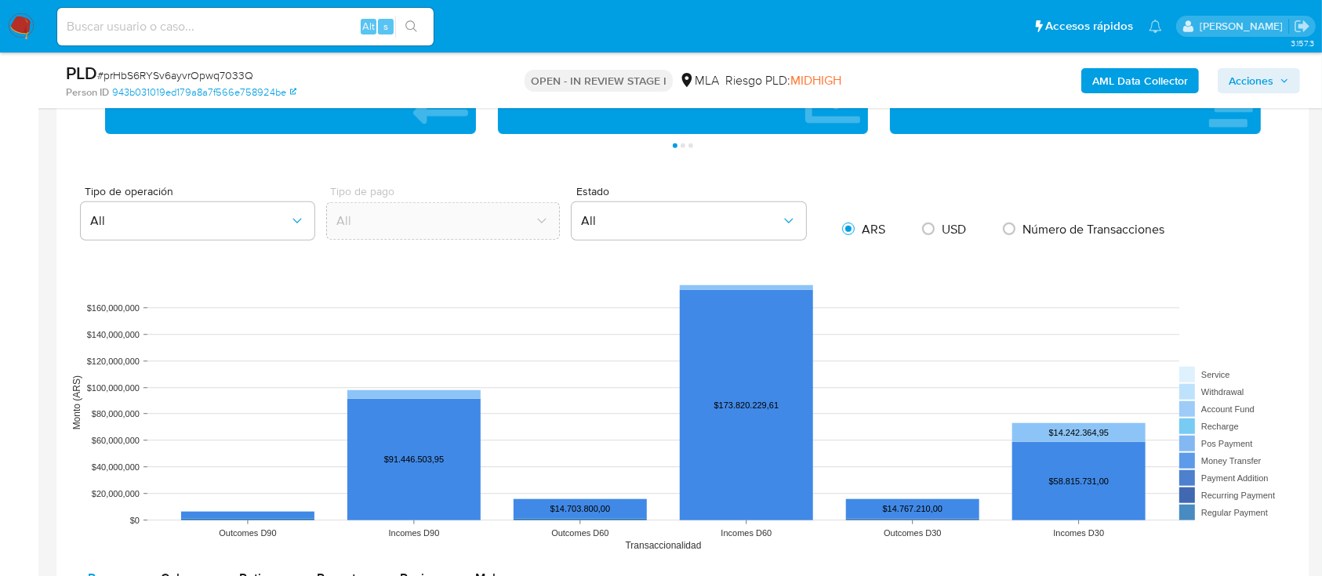
scroll to position [977, 0]
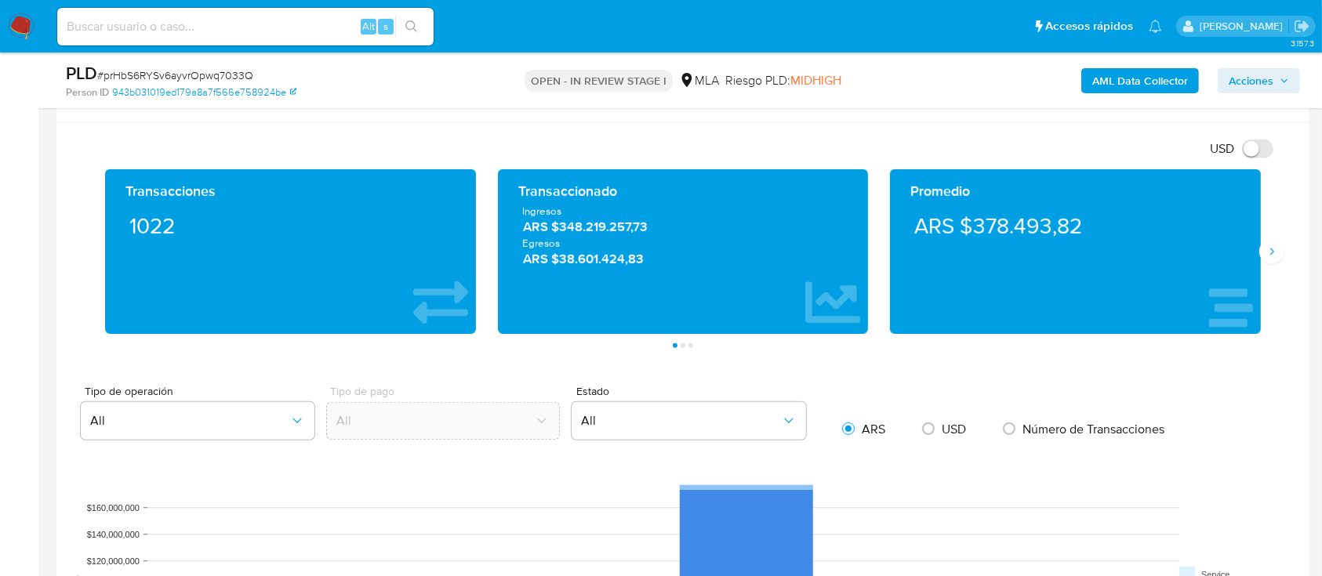
click at [238, 72] on span "# prHbS6RYSv6ayvrOpwq7033Q" at bounding box center [175, 75] width 156 height 16
copy span "prHbS6RYSv6ayvrOpwq7033Q"
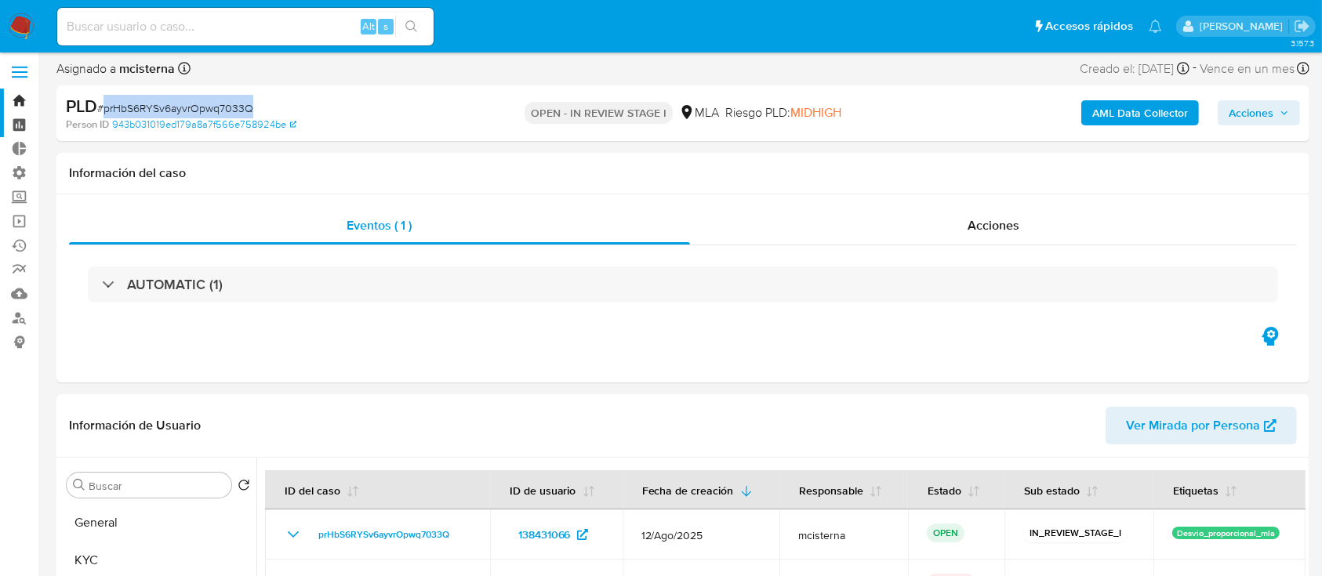
scroll to position [0, 0]
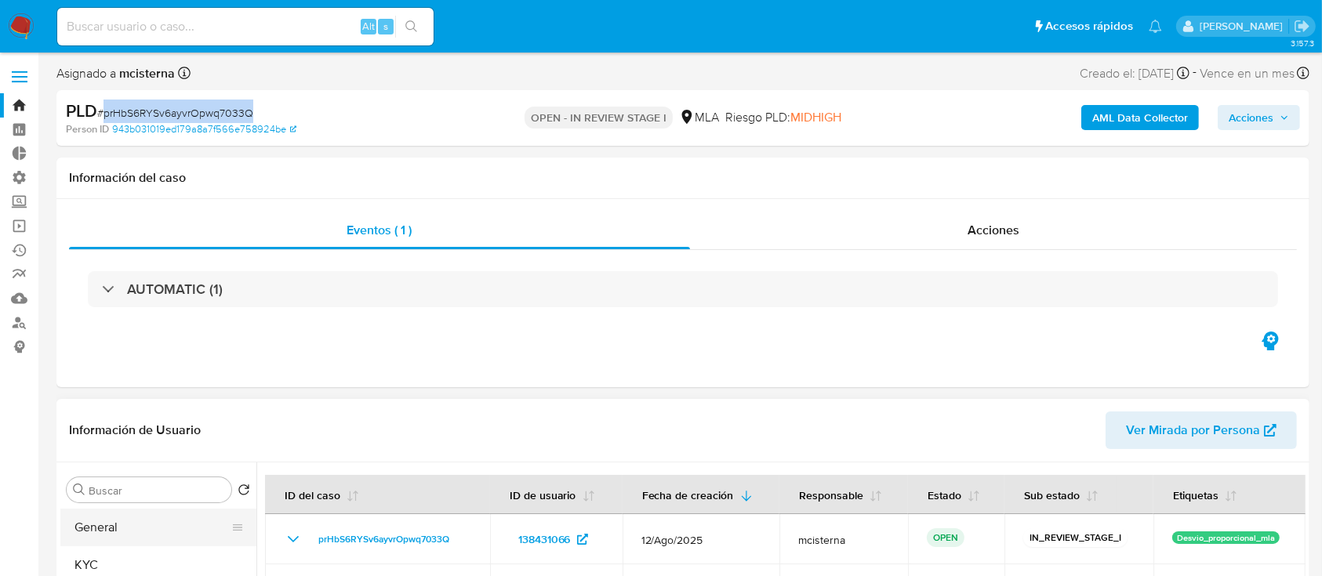
click at [100, 525] on button "General" at bounding box center [151, 528] width 183 height 38
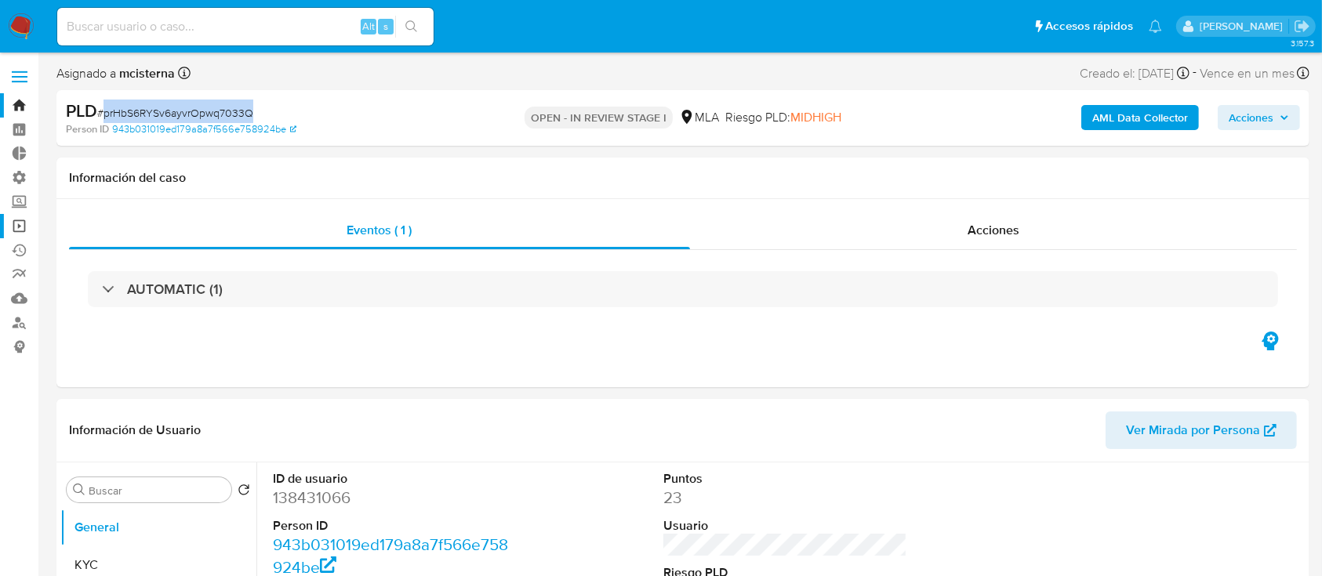
click at [9, 233] on link "Operaciones masivas" at bounding box center [93, 226] width 187 height 24
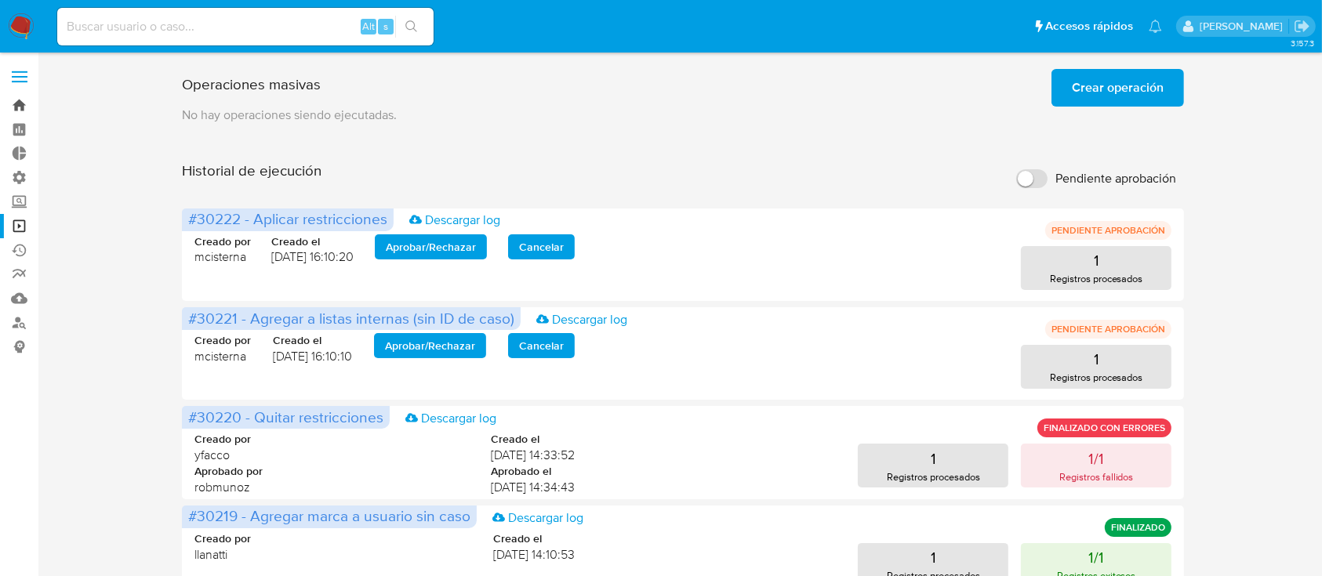
click at [28, 97] on link "Bandeja" at bounding box center [93, 105] width 187 height 24
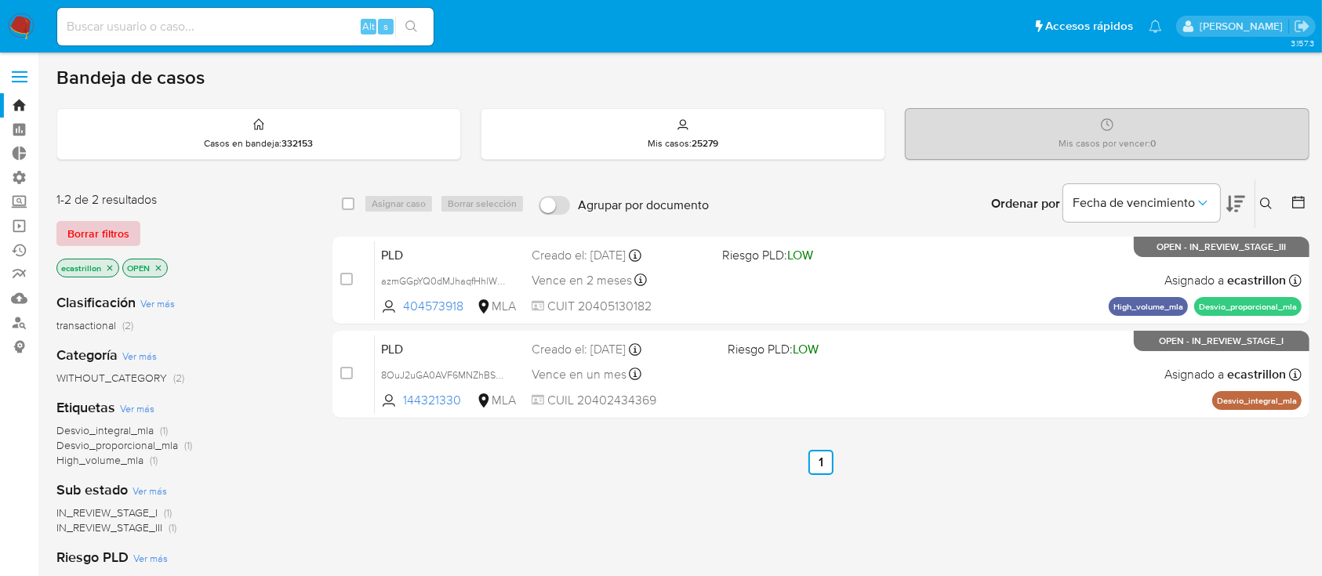
click at [111, 227] on span "Borrar filtros" at bounding box center [98, 234] width 62 height 22
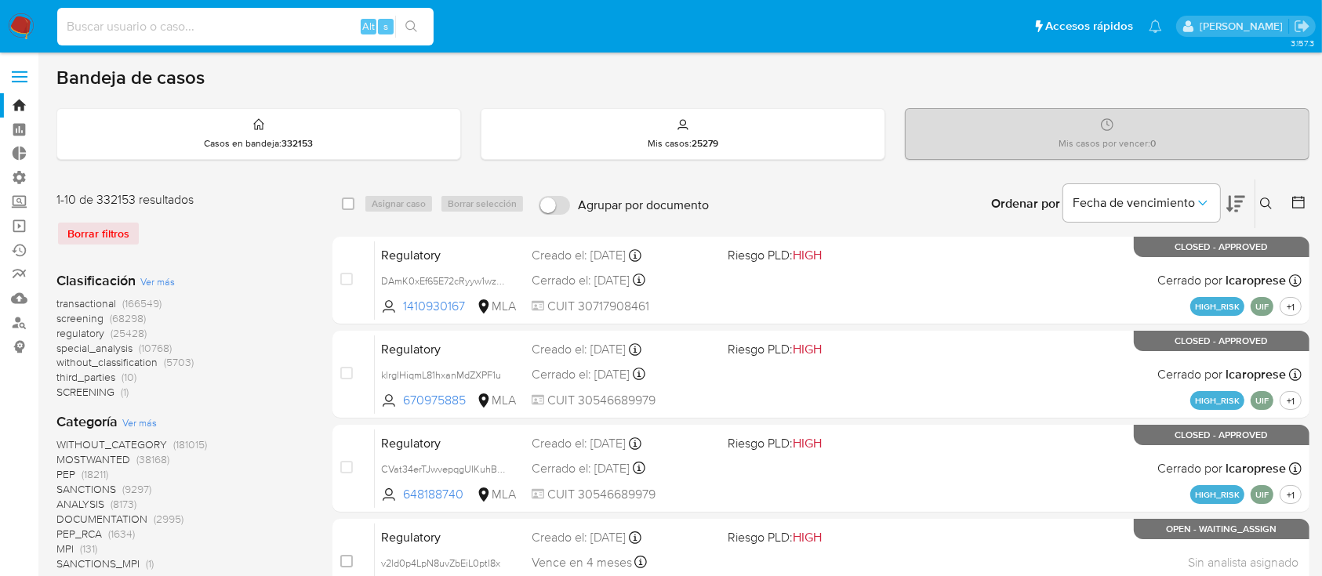
click at [176, 30] on input at bounding box center [245, 26] width 376 height 20
paste input "prHbS6RYSv6ayvrOpwq7033Q"
type input "prHbS6RYSv6ayvrOpwq7033Q"
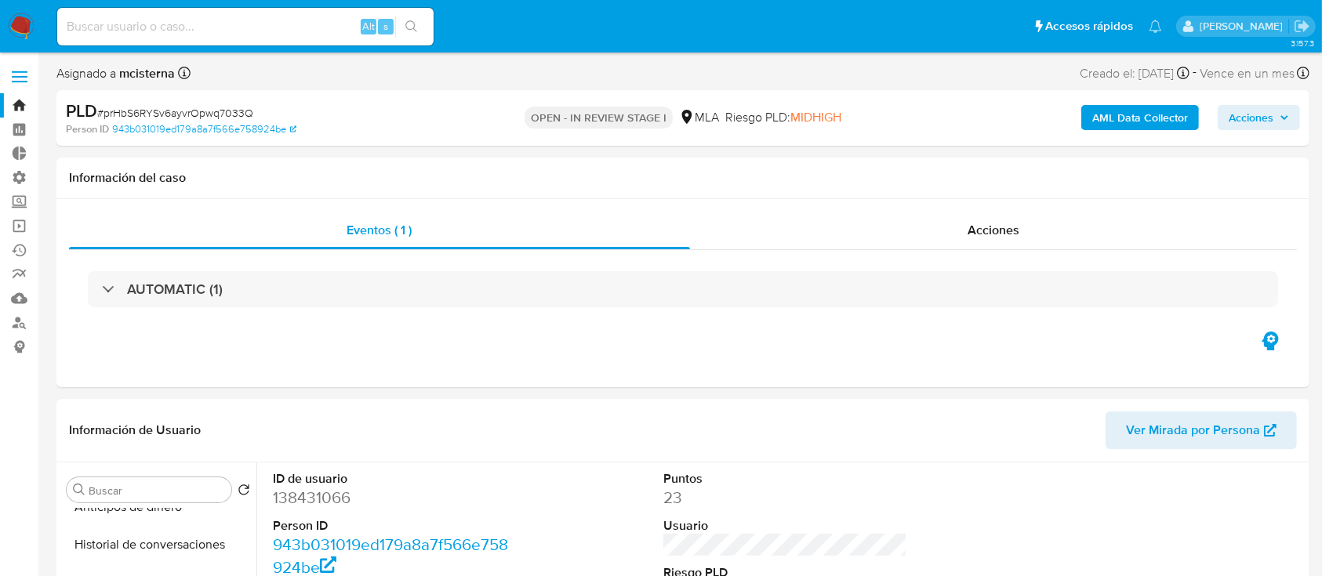
select select "10"
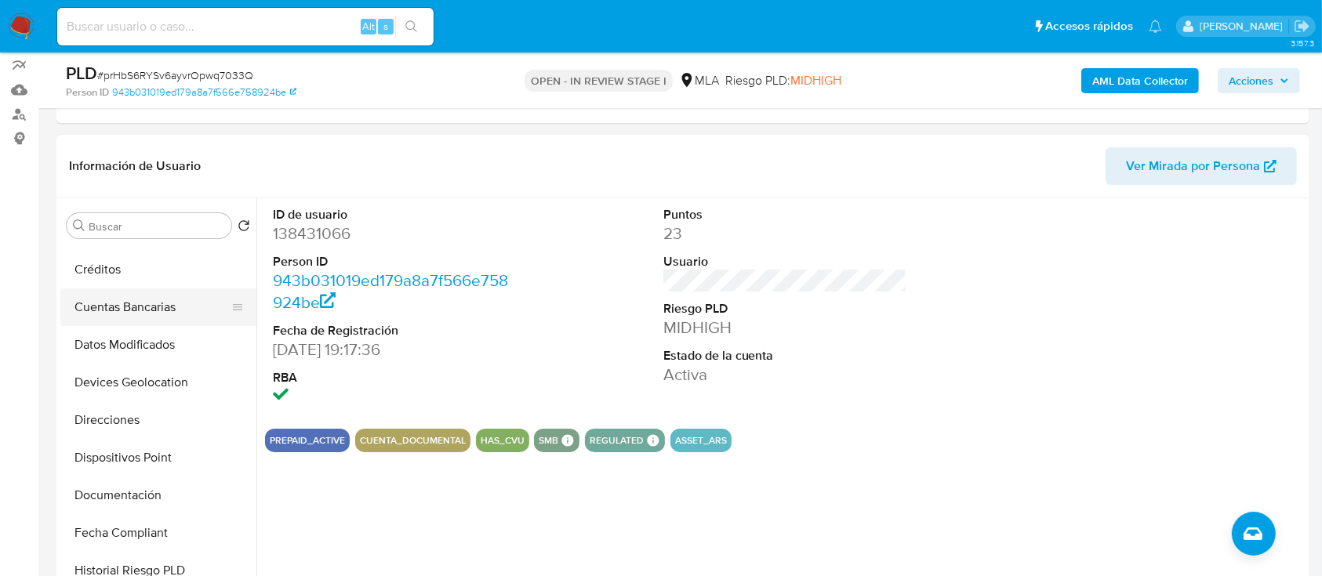
scroll to position [418, 0]
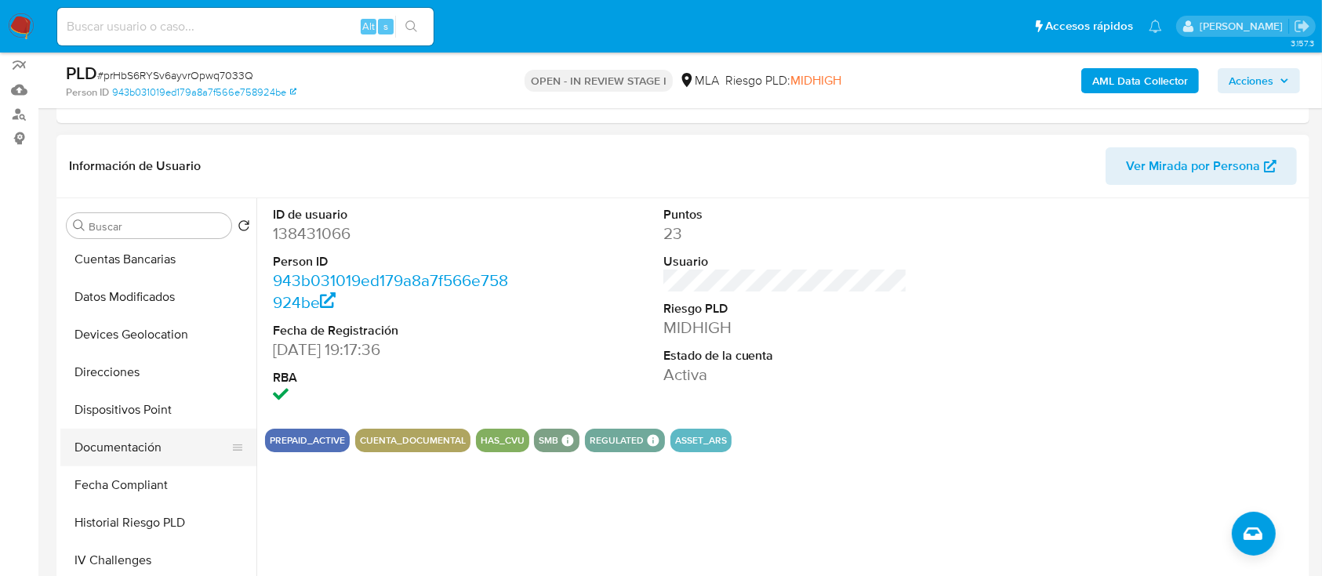
click at [110, 456] on button "Documentación" at bounding box center [151, 448] width 183 height 38
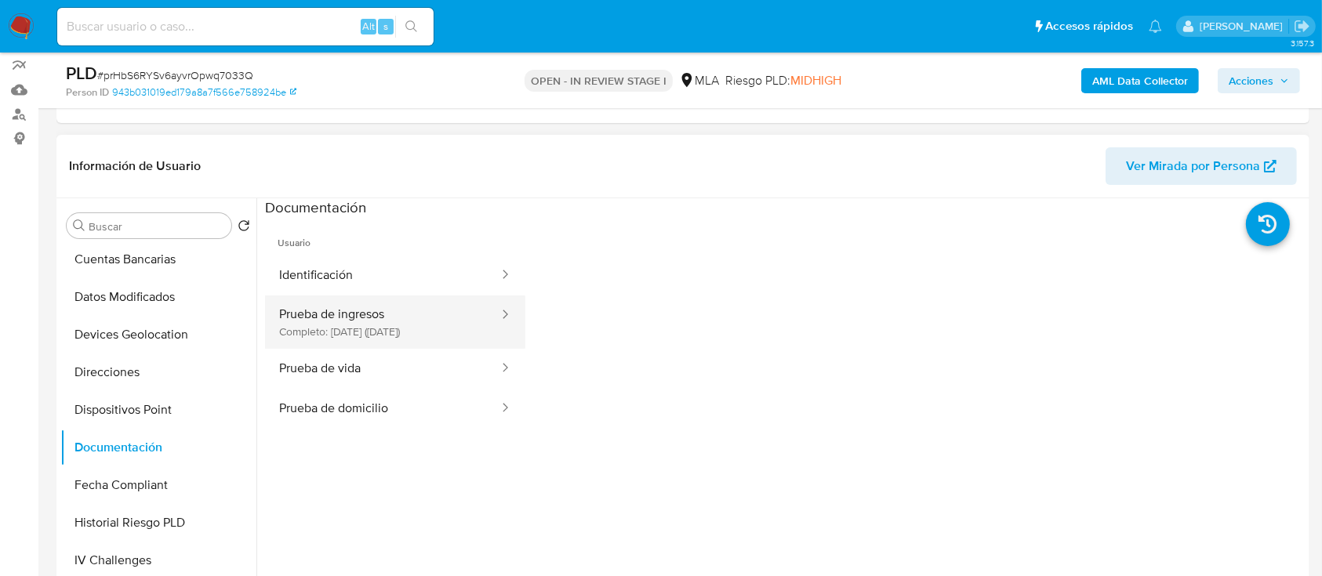
click at [353, 332] on button "Prueba de ingresos Completo: 14/08/2025 (hace 25 días)" at bounding box center [382, 322] width 235 height 53
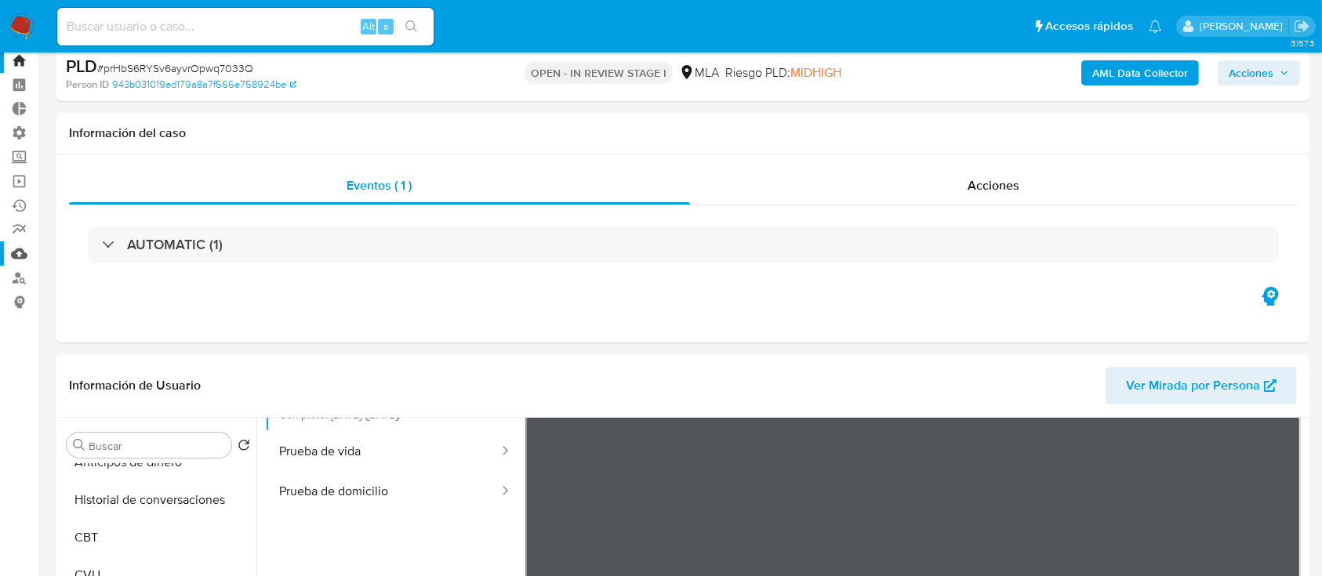
scroll to position [0, 0]
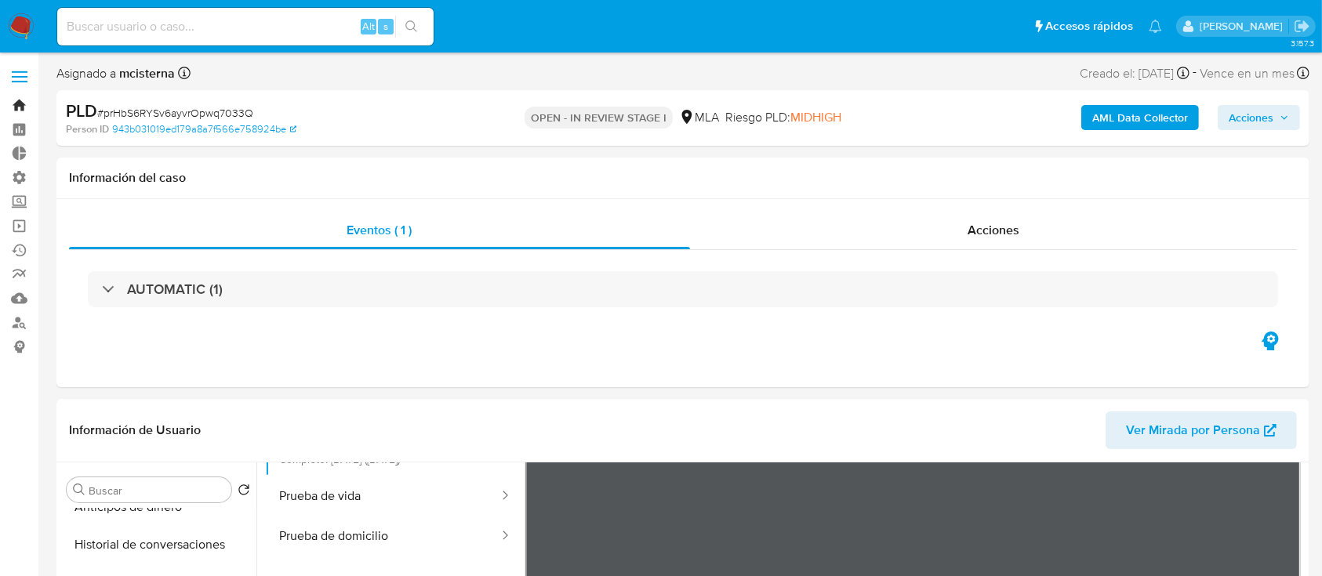
click at [9, 114] on link "Bandeja" at bounding box center [93, 105] width 187 height 24
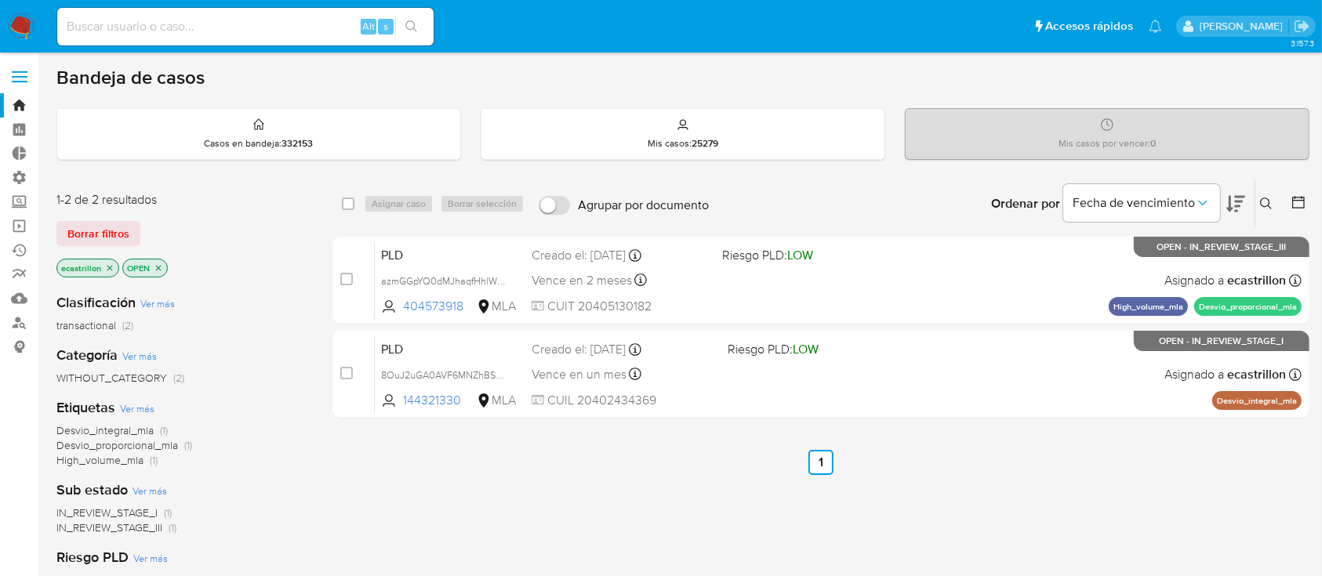
click at [213, 24] on input at bounding box center [245, 26] width 376 height 20
paste input "21630185"
type input "21630185"
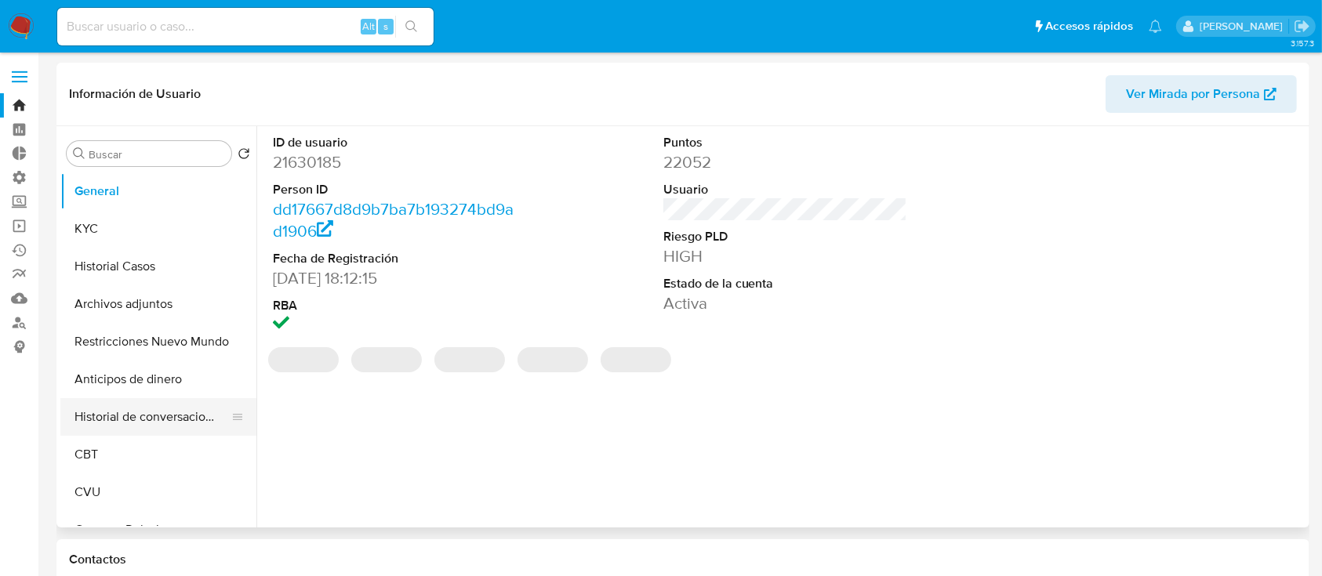
click at [121, 416] on button "Historial de conversaciones" at bounding box center [151, 417] width 183 height 38
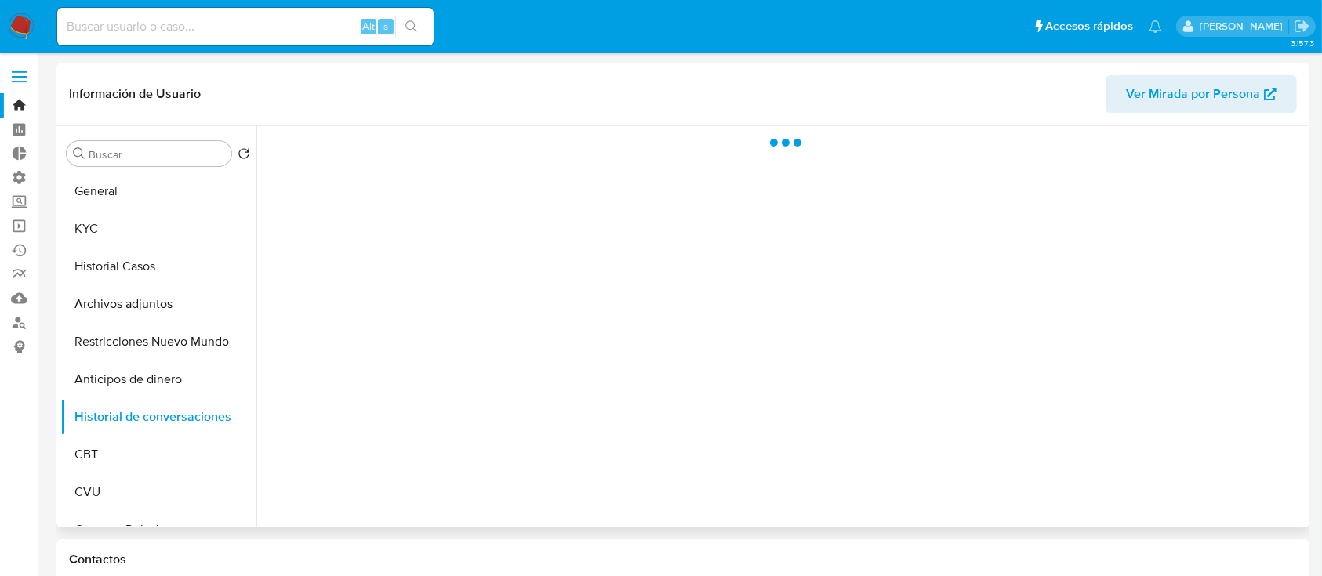
select select "10"
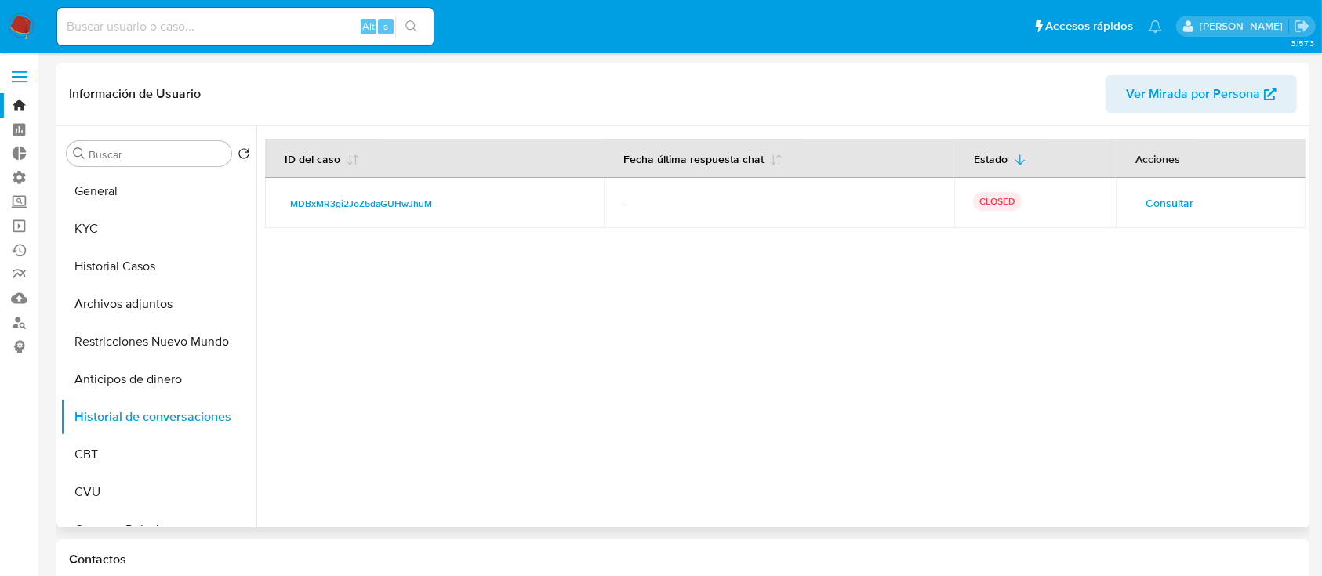
click at [1146, 211] on span "Consultar" at bounding box center [1170, 203] width 48 height 22
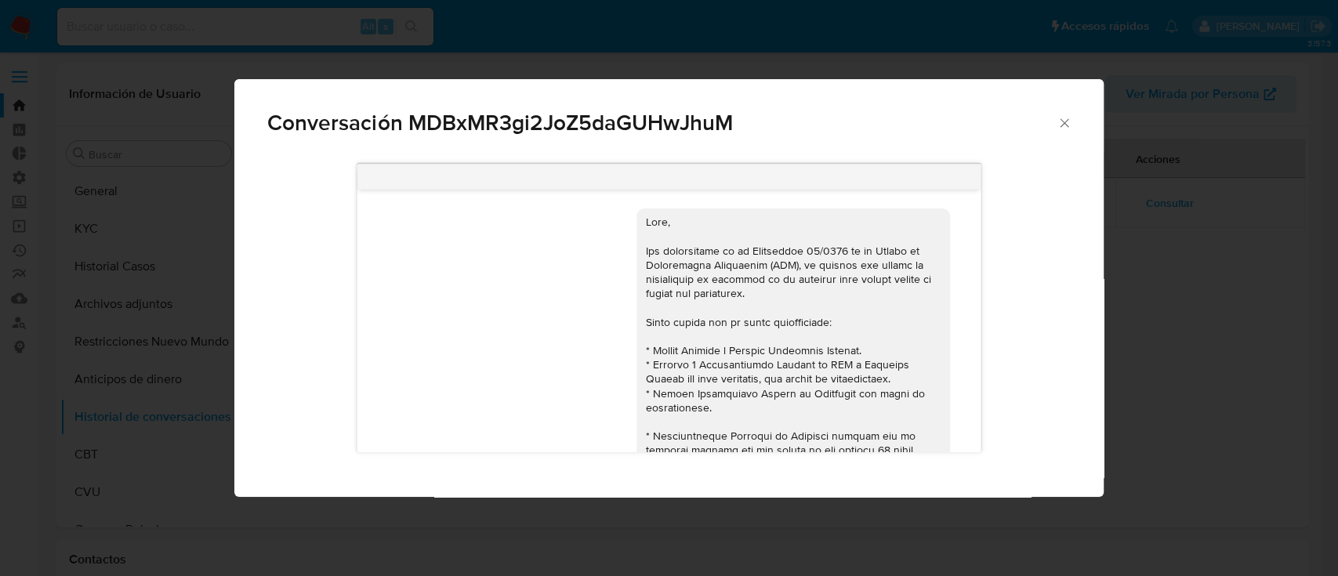
click at [1058, 126] on icon "Cerrar" at bounding box center [1065, 123] width 16 height 16
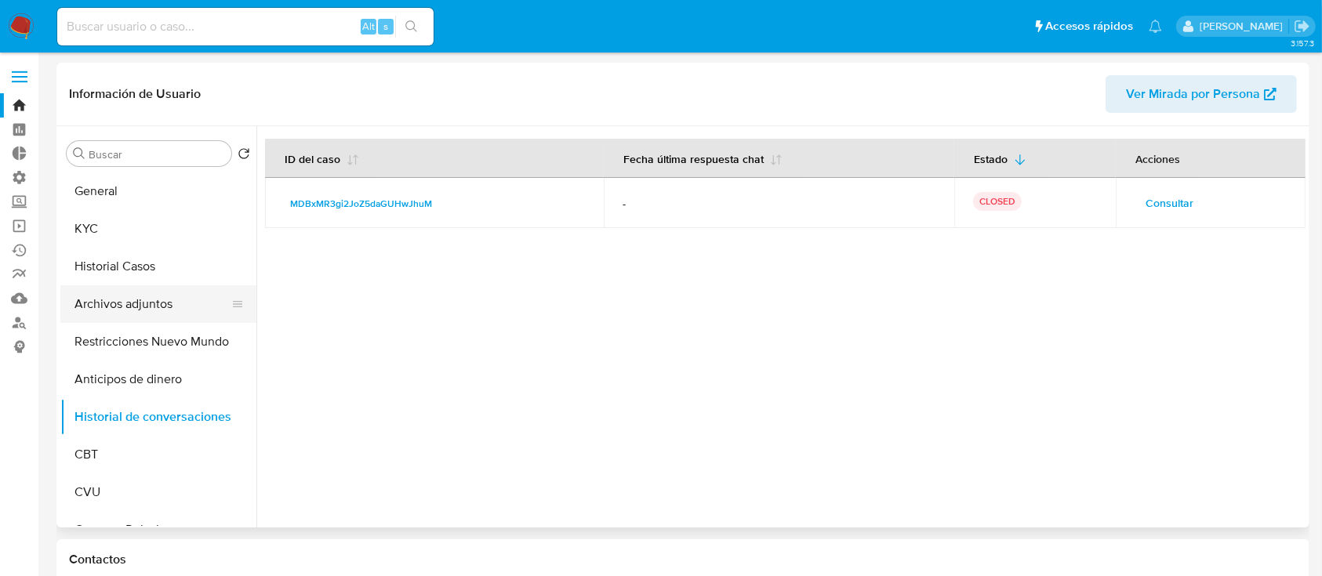
click at [127, 306] on button "Archivos adjuntos" at bounding box center [151, 304] width 183 height 38
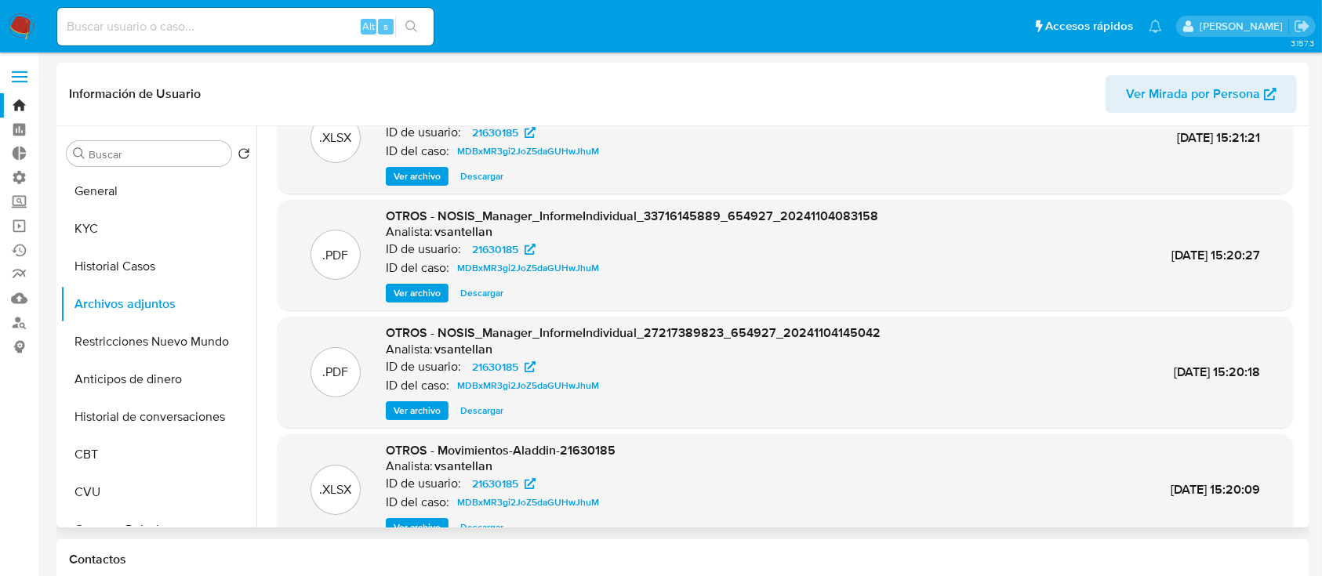
scroll to position [132, 0]
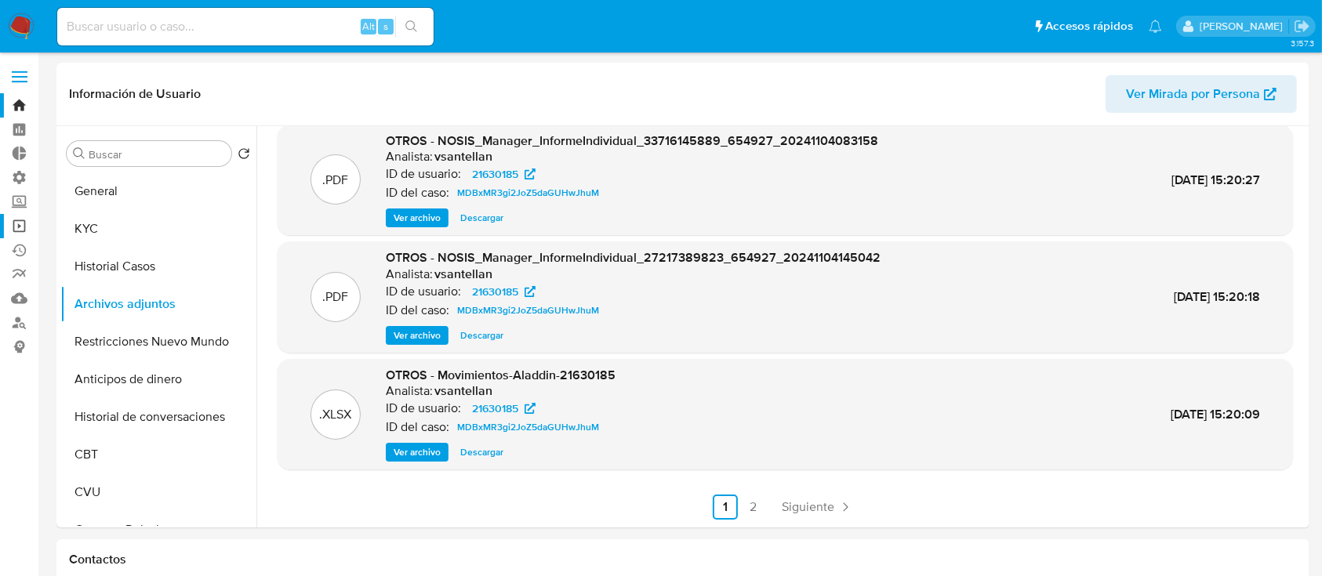
click at [24, 227] on link "Operaciones masivas" at bounding box center [93, 226] width 187 height 24
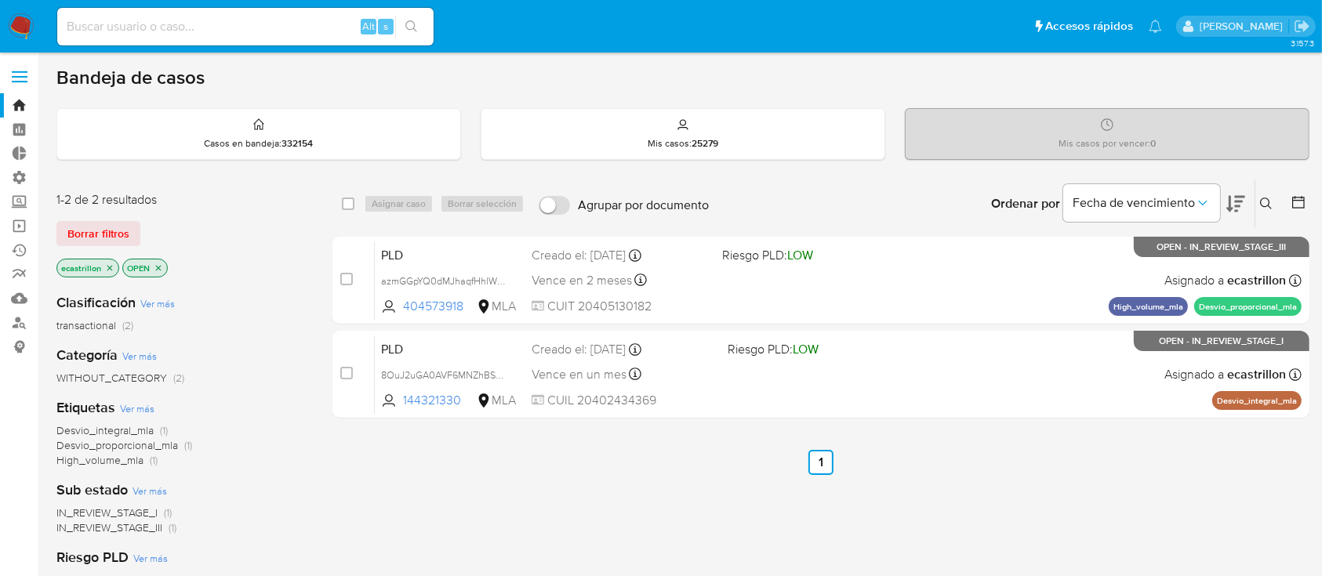
click at [1003, 211] on button at bounding box center [1268, 203] width 26 height 19
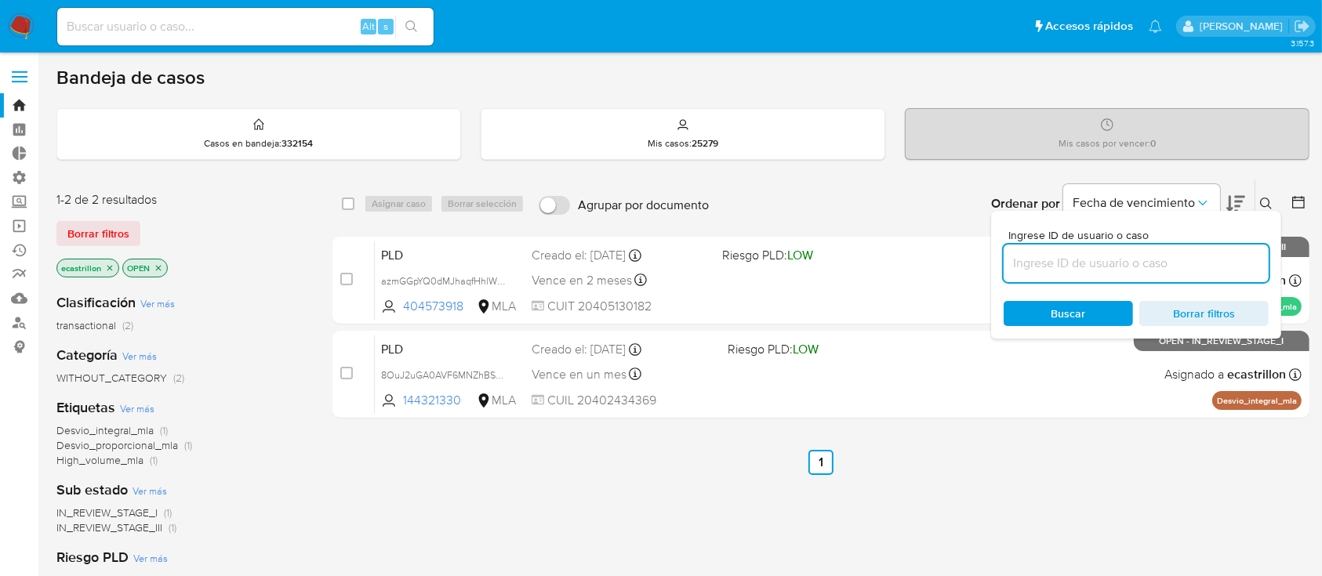
click at [1003, 256] on input at bounding box center [1136, 263] width 265 height 20
type input "57135240"
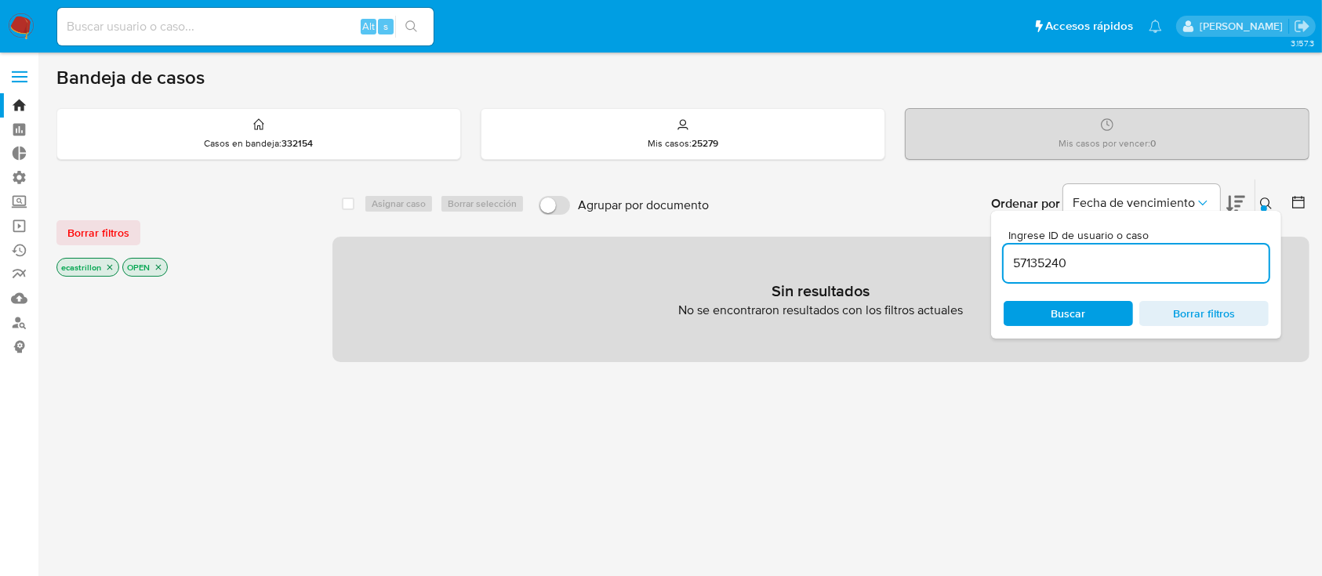
click at [1003, 198] on icon at bounding box center [1266, 204] width 13 height 13
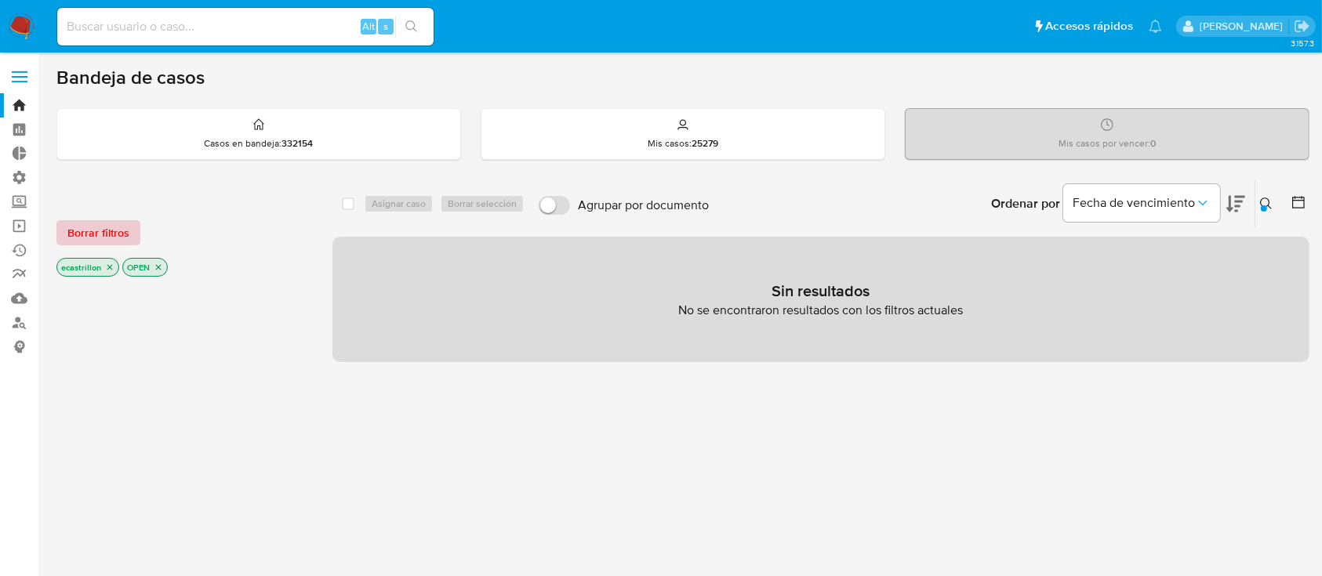
click at [125, 238] on span "Borrar filtros" at bounding box center [98, 233] width 62 height 22
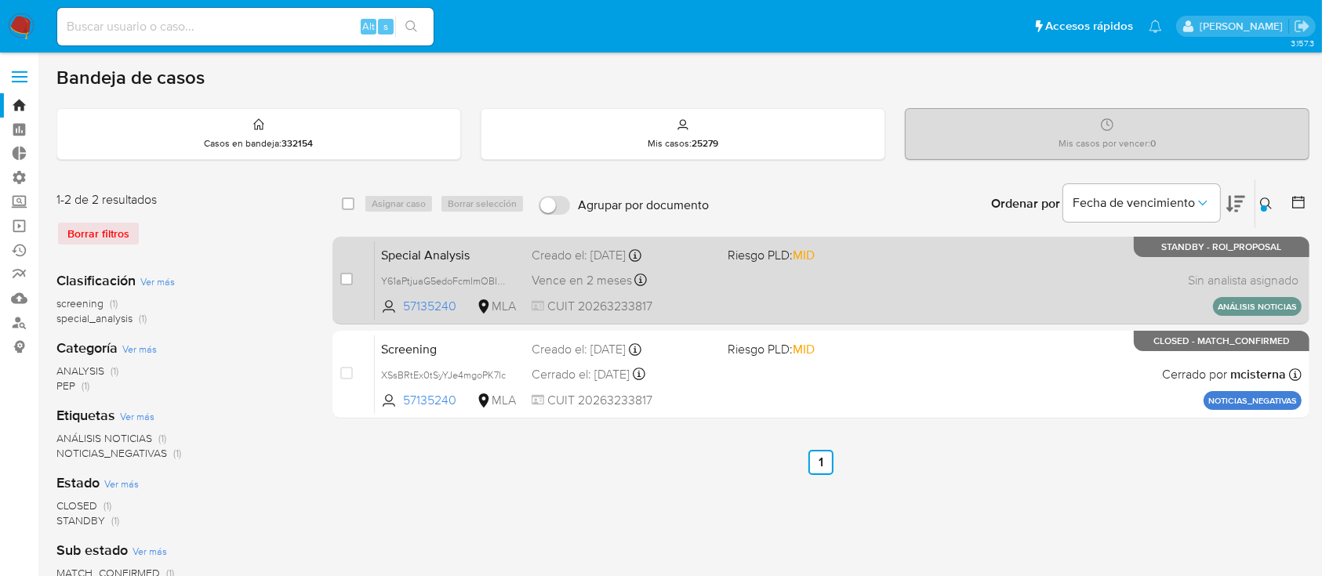
click at [892, 280] on div "Special Analysis Y61aPtjuaG5edoFcmImOBIuZ 57135240 MLA Riesgo PLD: MID Creado e…" at bounding box center [838, 280] width 927 height 79
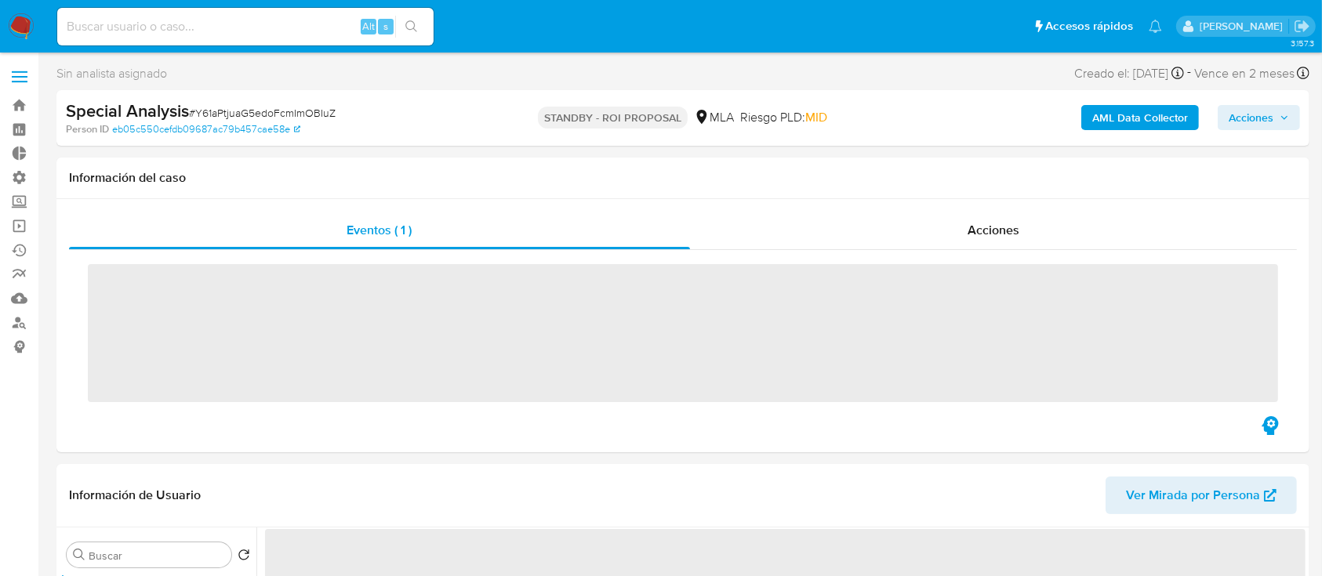
click at [972, 233] on span "Acciones" at bounding box center [994, 230] width 52 height 18
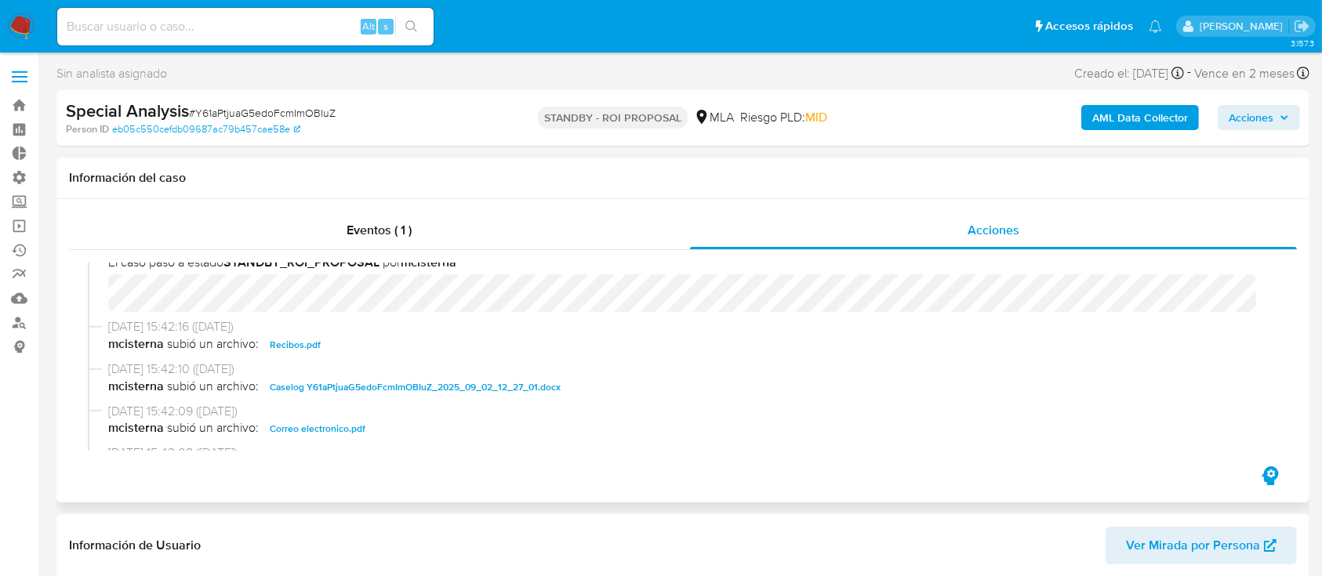
select select "10"
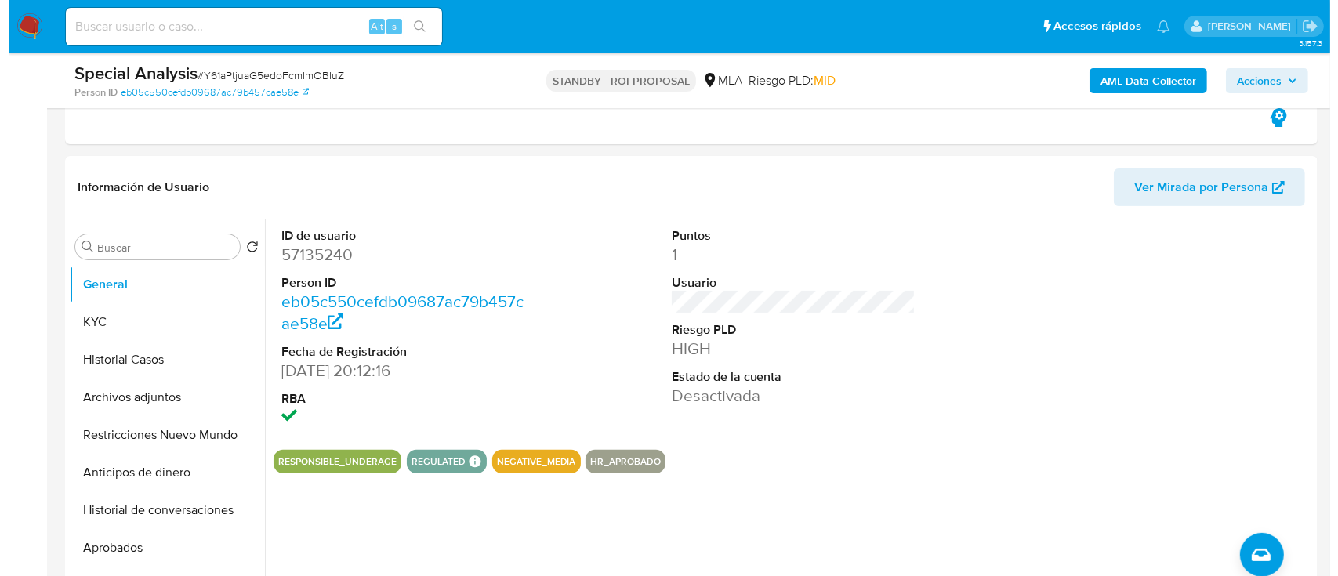
scroll to position [371, 0]
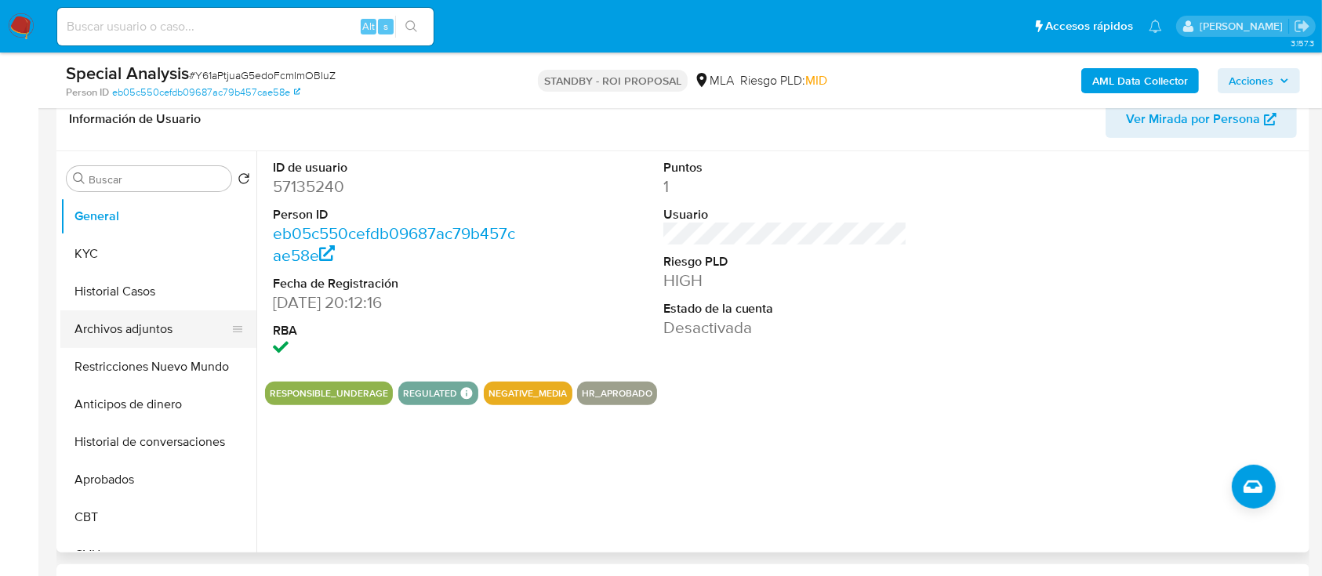
click at [112, 327] on button "Archivos adjuntos" at bounding box center [151, 329] width 183 height 38
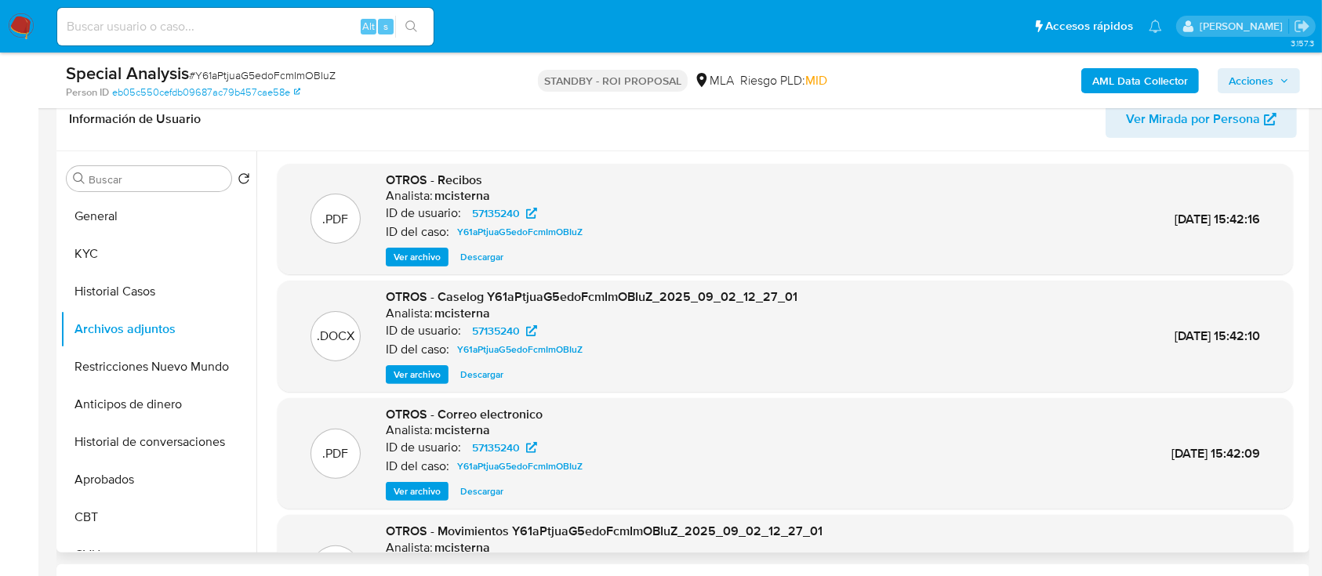
click at [431, 369] on span "Ver archivo" at bounding box center [417, 375] width 47 height 16
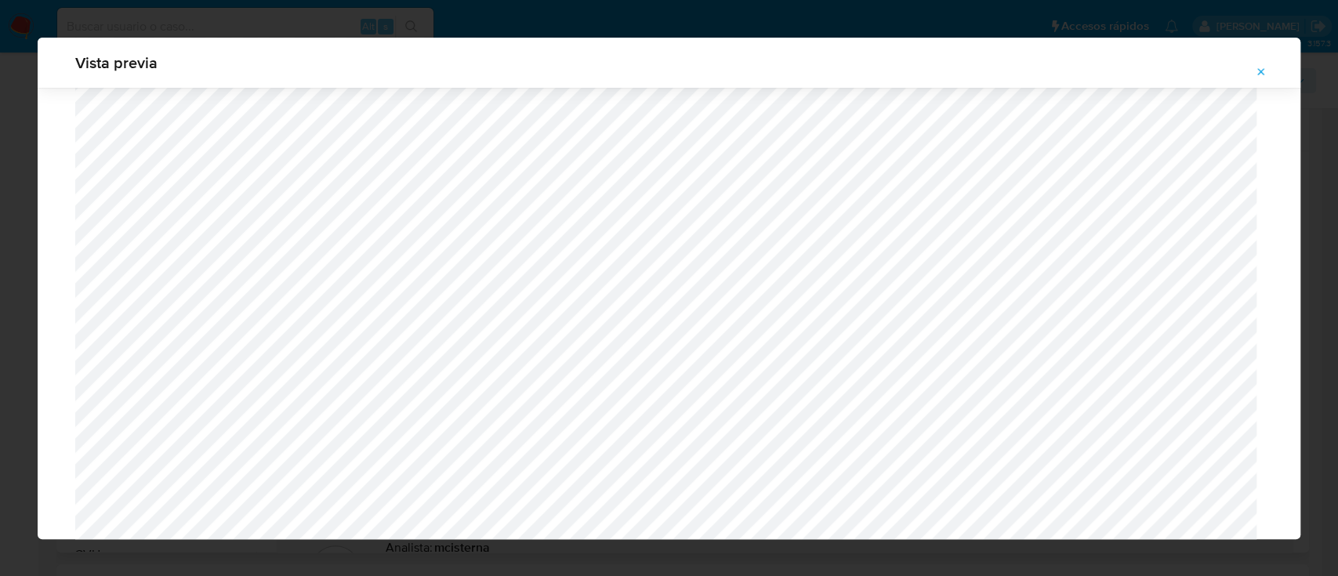
scroll to position [1384, 0]
click at [1269, 76] on button "Attachment preview" at bounding box center [1261, 72] width 34 height 25
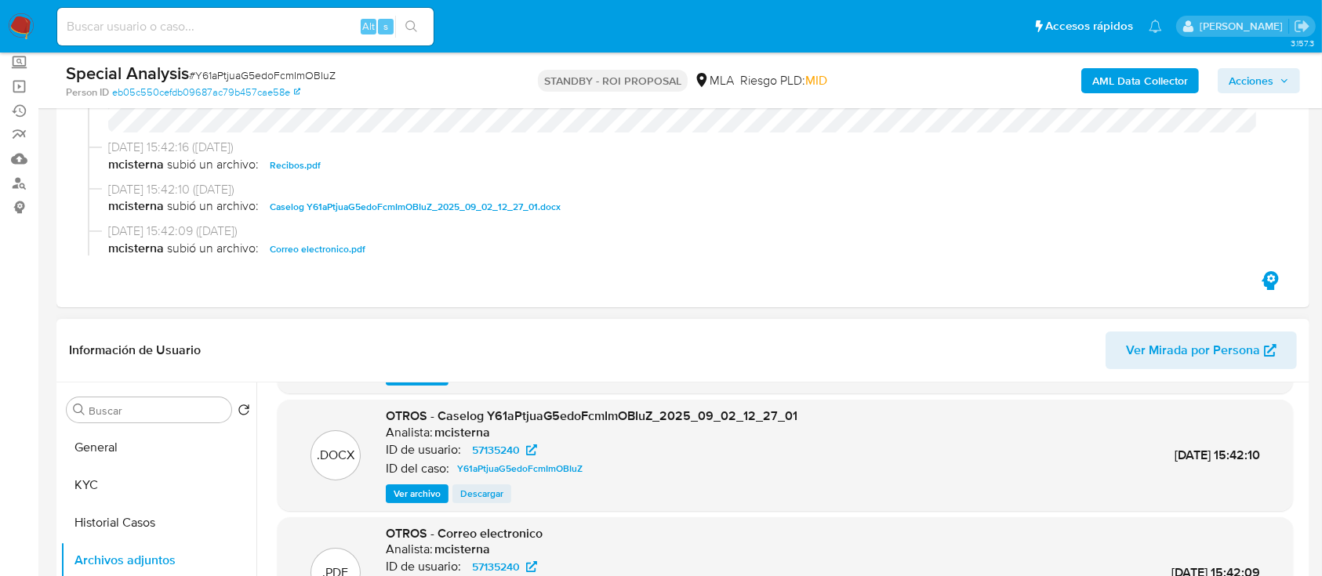
scroll to position [107, 0]
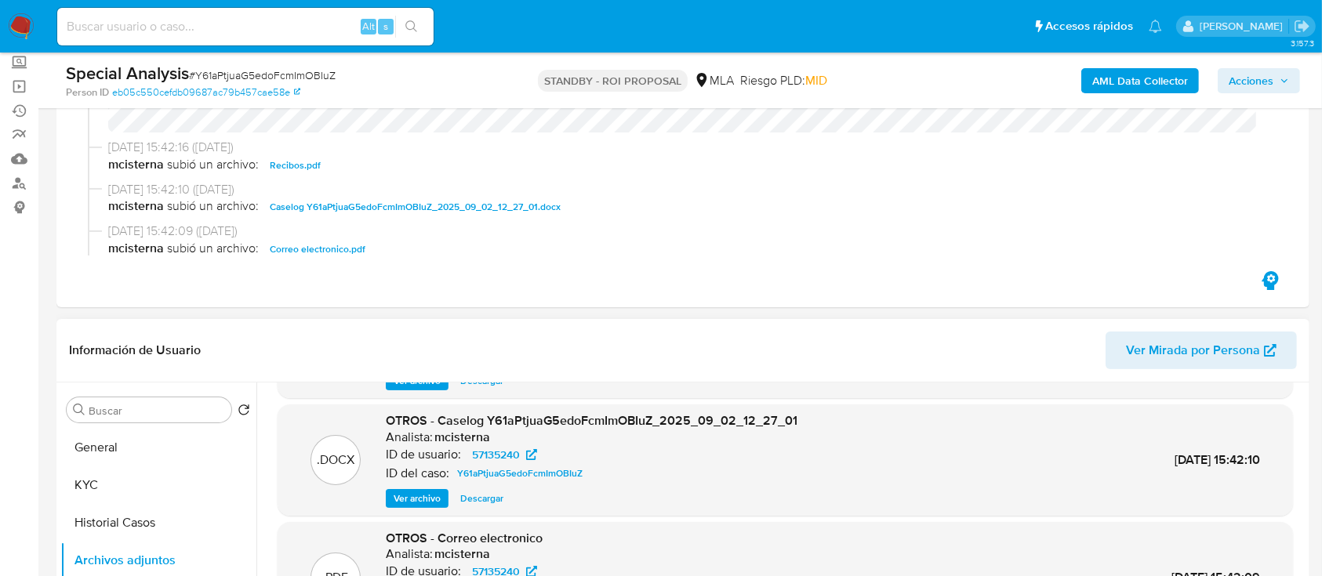
click at [496, 496] on span "Descargar" at bounding box center [481, 499] width 43 height 16
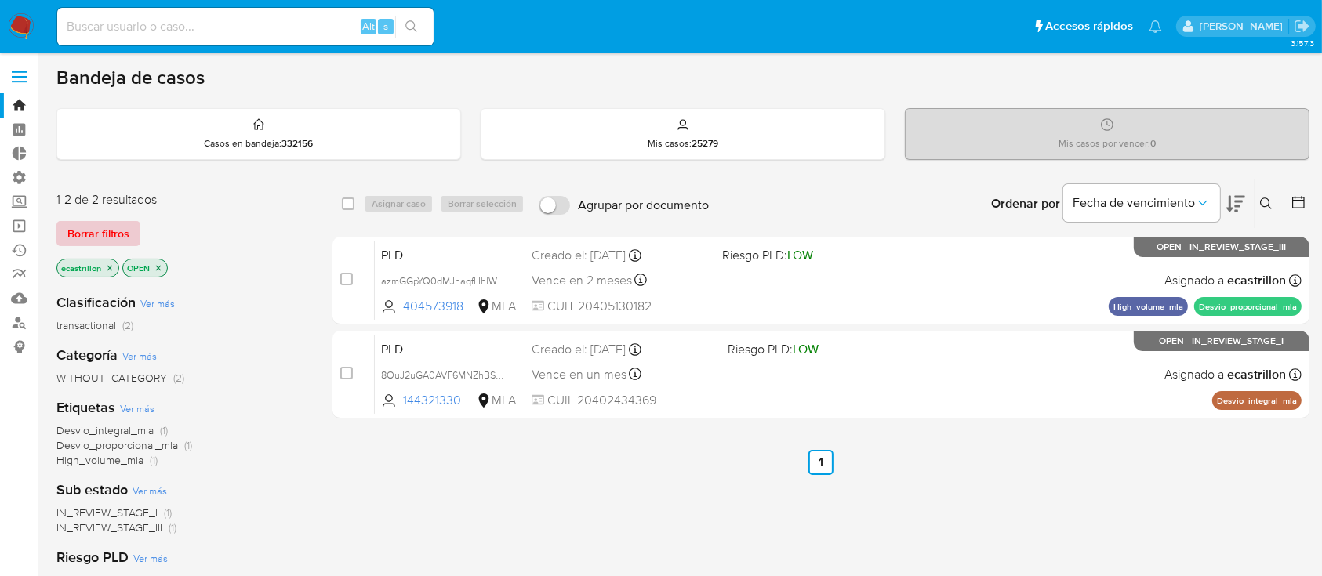
click at [133, 221] on button "Borrar filtros" at bounding box center [98, 233] width 84 height 25
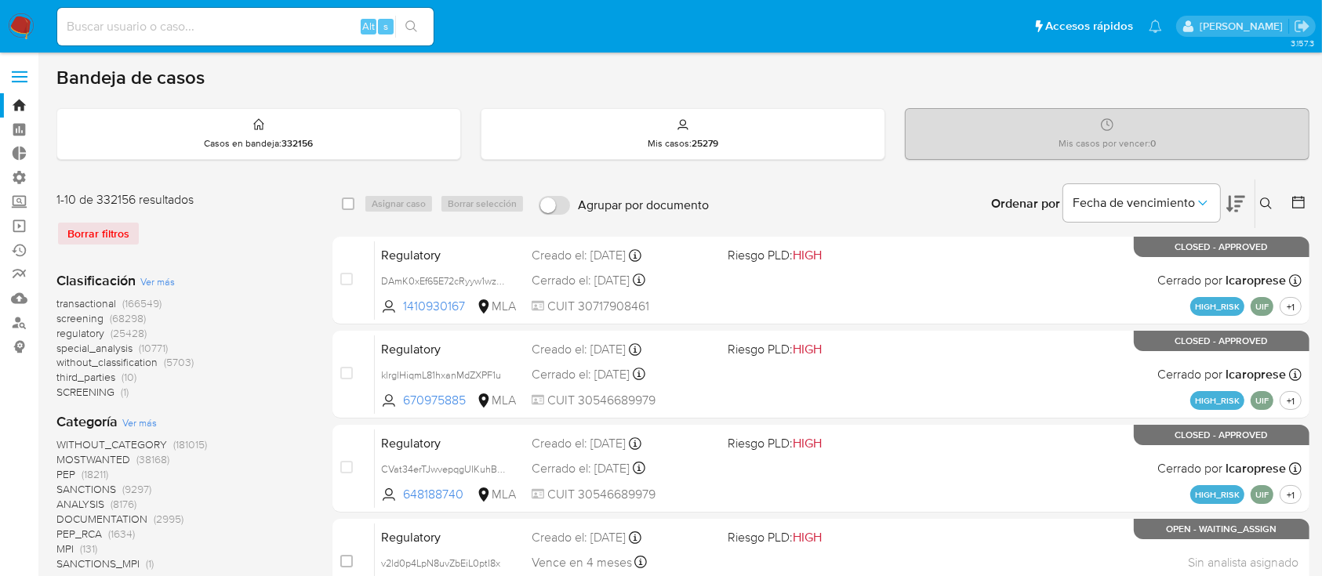
click at [883, 183] on div "Ordenar por Fecha de vencimiento No es posible ordenar los resultados mientras …" at bounding box center [1013, 204] width 593 height 49
